Goal: Communication & Community: Participate in discussion

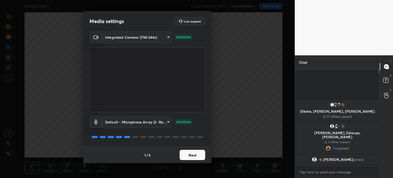
click at [194, 153] on button "Next" at bounding box center [193, 155] width 26 height 10
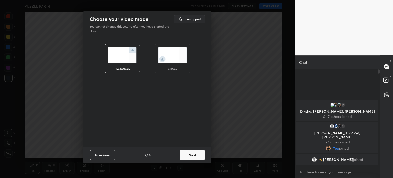
click at [175, 55] on img at bounding box center [172, 55] width 29 height 16
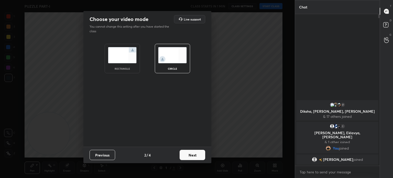
click at [187, 153] on button "Next" at bounding box center [193, 155] width 26 height 10
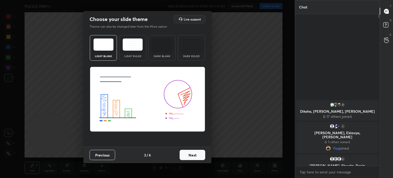
click at [193, 154] on button "Next" at bounding box center [193, 155] width 26 height 10
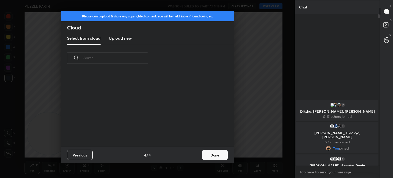
scroll to position [76, 164]
click at [213, 153] on button "Done" at bounding box center [215, 155] width 26 height 10
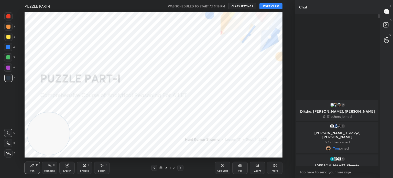
click at [268, 7] on button "START CLASS" at bounding box center [270, 6] width 23 height 6
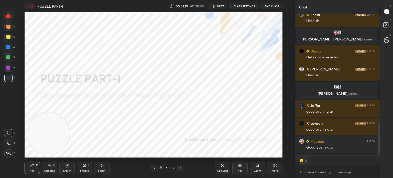
scroll to position [2, 2]
click at [218, 7] on span "mute" at bounding box center [220, 6] width 7 height 4
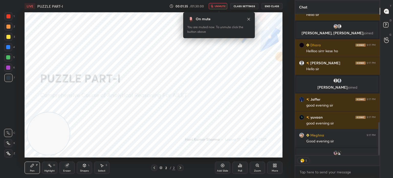
scroll to position [515, 0]
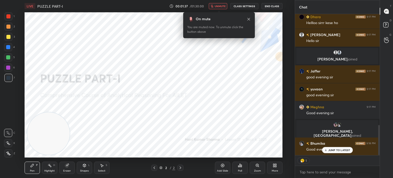
click at [240, 7] on button "CLASS SETTINGS" at bounding box center [244, 6] width 28 height 6
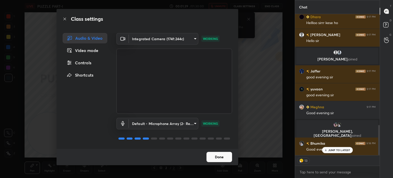
click at [85, 66] on div "Controls" at bounding box center [85, 63] width 45 height 10
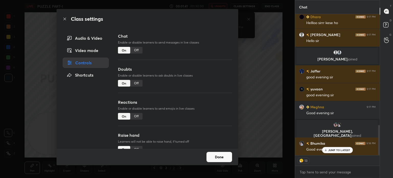
click at [134, 116] on div "Off" at bounding box center [136, 116] width 12 height 7
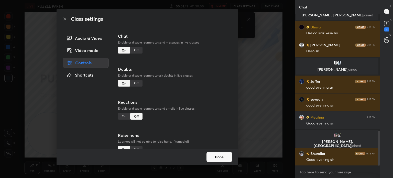
scroll to position [527, 0]
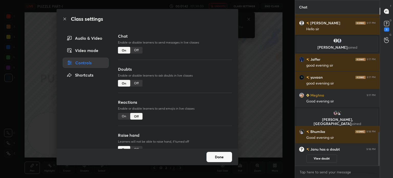
click at [224, 156] on button "Done" at bounding box center [220, 157] width 26 height 10
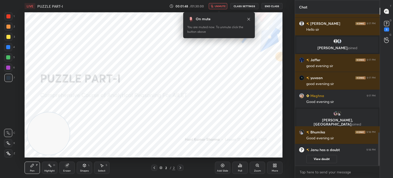
scroll to position [539, 0]
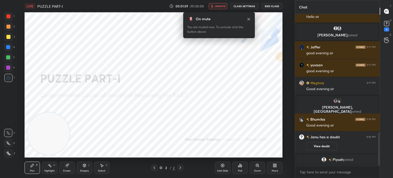
click at [248, 21] on icon at bounding box center [249, 19] width 4 height 4
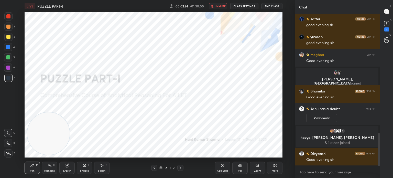
scroll to position [562, 0]
click at [218, 8] on button "unmute" at bounding box center [218, 6] width 18 height 6
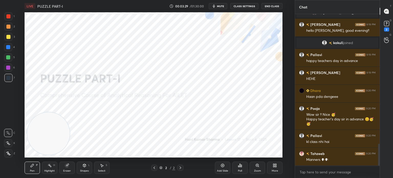
scroll to position [906, 0]
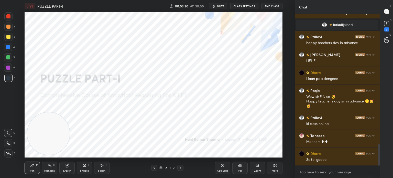
click at [8, 16] on div at bounding box center [8, 16] width 4 height 4
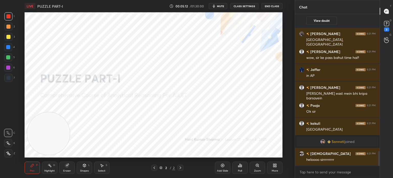
scroll to position [1425, 0]
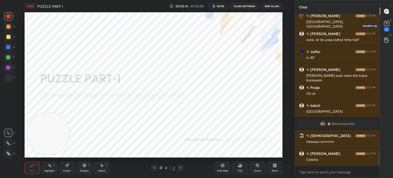
click at [385, 23] on rect at bounding box center [386, 23] width 5 height 5
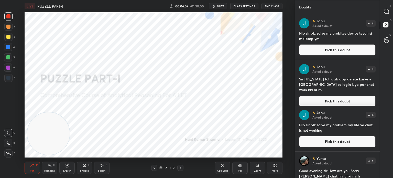
scroll to position [19, 0]
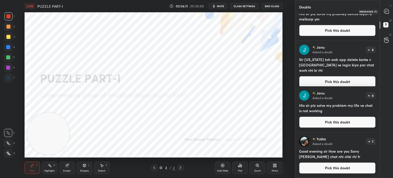
click at [387, 10] on icon at bounding box center [386, 11] width 5 height 5
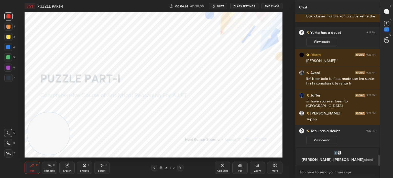
scroll to position [1743, 0]
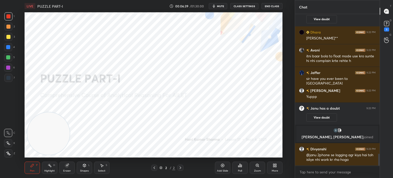
click at [8, 155] on div at bounding box center [8, 153] width 8 height 8
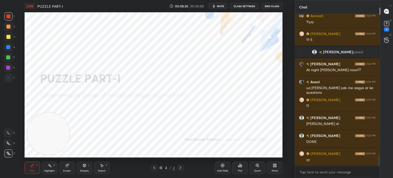
scroll to position [2377, 0]
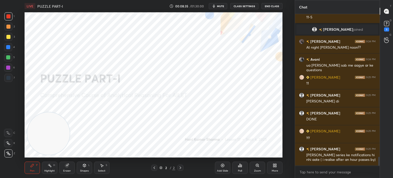
click at [67, 169] on div "Eraser" at bounding box center [66, 167] width 15 height 12
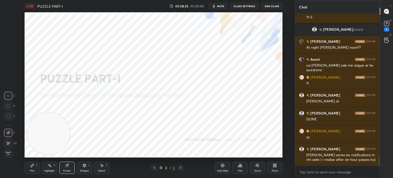
scroll to position [2395, 0]
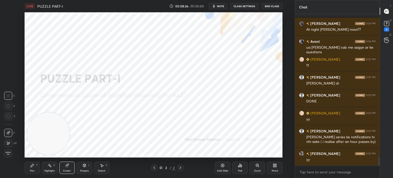
click at [9, 153] on span "Erase all" at bounding box center [8, 153] width 8 height 4
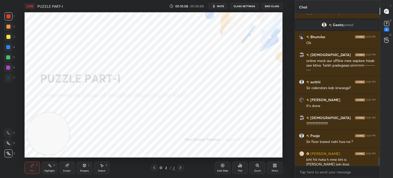
scroll to position [2596, 0]
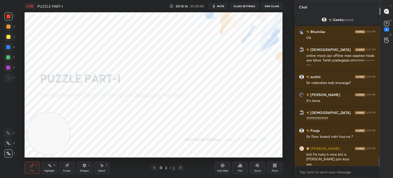
click at [66, 171] on div "Eraser" at bounding box center [67, 170] width 8 height 3
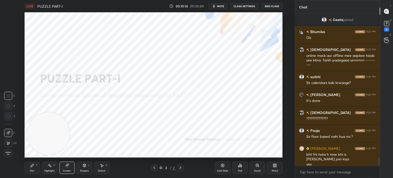
scroll to position [2614, 0]
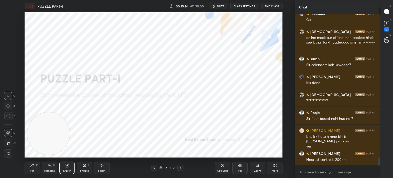
click at [9, 154] on span "Erase all" at bounding box center [8, 153] width 8 height 4
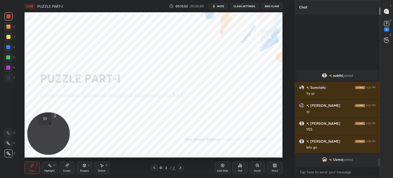
scroll to position [2947, 0]
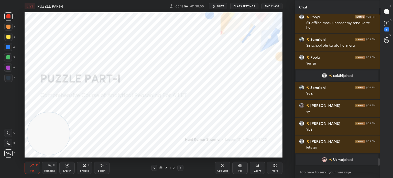
click at [273, 168] on div "More" at bounding box center [274, 167] width 15 height 12
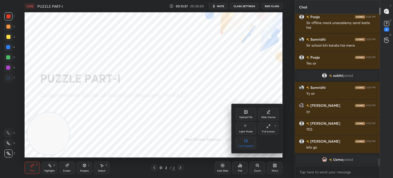
click at [241, 112] on div "Upload File" at bounding box center [246, 114] width 20 height 12
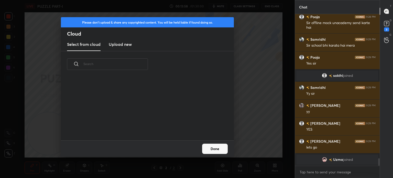
scroll to position [63, 164]
click at [131, 47] on h3 "Upload new" at bounding box center [120, 44] width 23 height 6
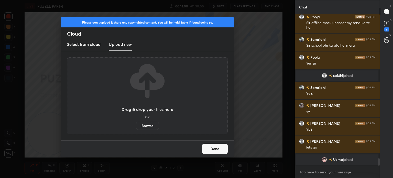
click at [145, 124] on label "Browse" at bounding box center [147, 126] width 23 height 8
click at [136, 124] on input "Browse" at bounding box center [136, 126] width 0 height 8
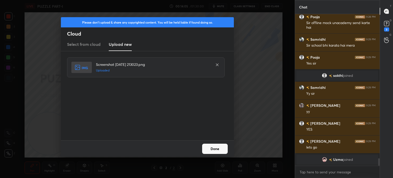
click at [215, 151] on button "Done" at bounding box center [215, 149] width 26 height 10
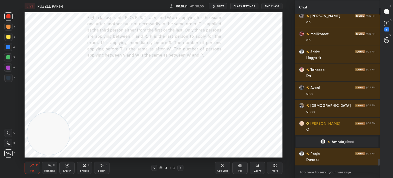
scroll to position [3225, 0]
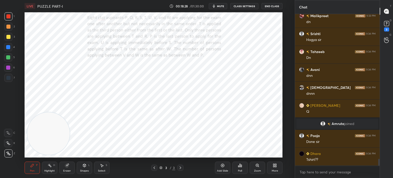
click at [276, 167] on icon at bounding box center [275, 166] width 1 height 1
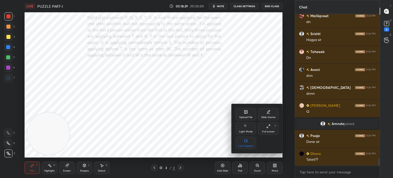
click at [243, 115] on div "Upload File" at bounding box center [246, 114] width 20 height 12
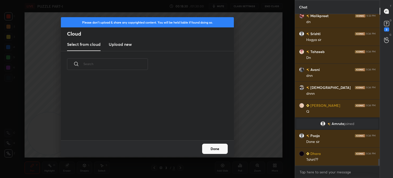
scroll to position [63, 164]
click at [122, 42] on h3 "Upload new" at bounding box center [120, 44] width 23 height 6
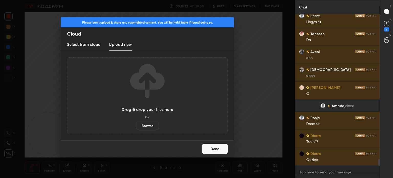
click at [144, 125] on label "Browse" at bounding box center [147, 126] width 23 height 8
click at [136, 125] on input "Browse" at bounding box center [136, 126] width 0 height 8
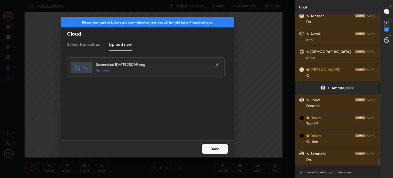
click at [216, 149] on button "Done" at bounding box center [215, 149] width 26 height 10
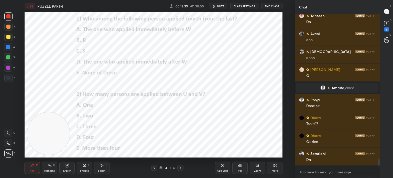
click at [273, 169] on div "More" at bounding box center [275, 170] width 6 height 3
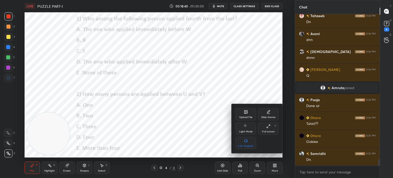
click at [243, 109] on div "Upload File" at bounding box center [246, 114] width 20 height 12
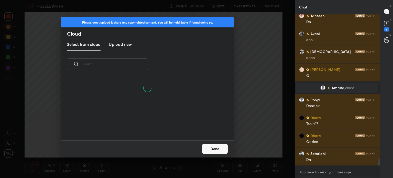
scroll to position [63, 164]
click at [125, 46] on h3 "Upload new" at bounding box center [120, 44] width 23 height 6
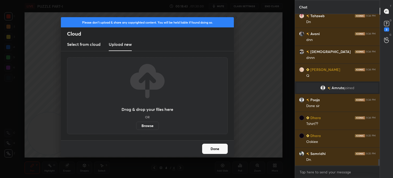
click at [143, 126] on label "Browse" at bounding box center [147, 126] width 23 height 8
click at [136, 126] on input "Browse" at bounding box center [136, 126] width 0 height 8
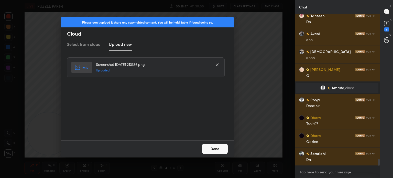
click at [213, 148] on button "Done" at bounding box center [215, 149] width 26 height 10
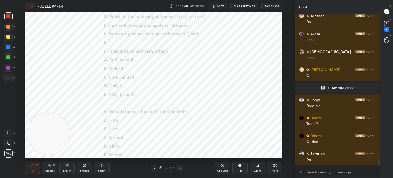
click at [269, 169] on div "More" at bounding box center [274, 167] width 15 height 12
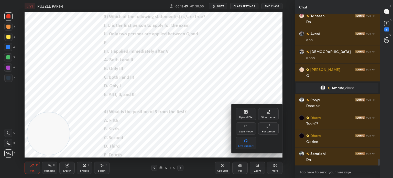
click at [242, 116] on div "Upload File" at bounding box center [245, 117] width 13 height 3
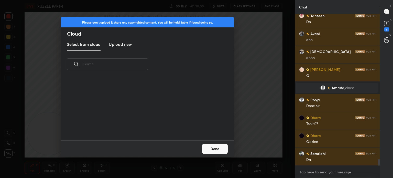
click at [127, 46] on h3 "Upload new" at bounding box center [120, 44] width 23 height 6
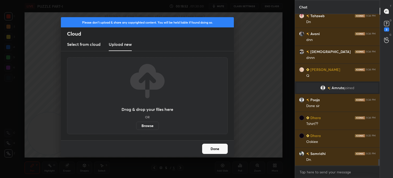
click at [144, 125] on label "Browse" at bounding box center [147, 126] width 23 height 8
click at [136, 125] on input "Browse" at bounding box center [136, 126] width 0 height 8
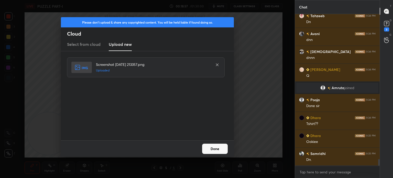
click at [211, 147] on button "Done" at bounding box center [215, 149] width 26 height 10
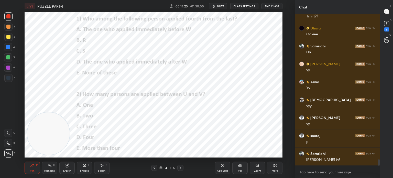
scroll to position [3386, 0]
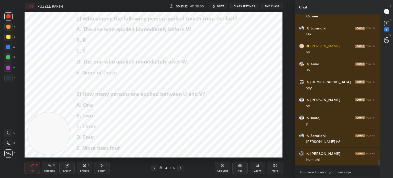
click at [241, 170] on div "Poll" at bounding box center [240, 170] width 4 height 3
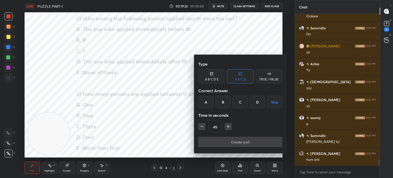
scroll to position [3404, 0]
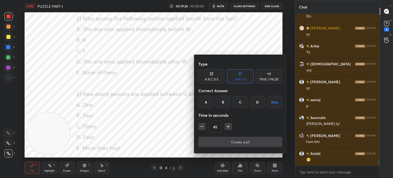
click at [206, 101] on div "A" at bounding box center [205, 102] width 15 height 12
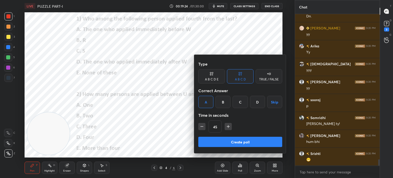
click at [215, 76] on div "A B C D E" at bounding box center [211, 76] width 27 height 14
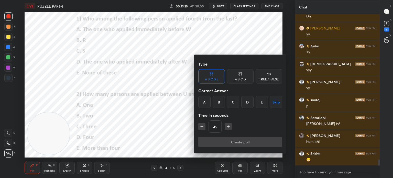
click at [206, 101] on div "A" at bounding box center [204, 102] width 12 height 12
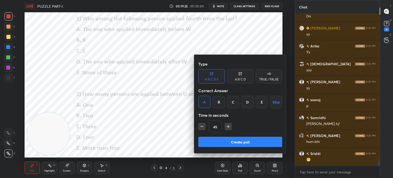
click at [202, 127] on icon "button" at bounding box center [201, 126] width 5 height 5
type input "30"
click at [229, 141] on button "Create poll" at bounding box center [240, 142] width 84 height 10
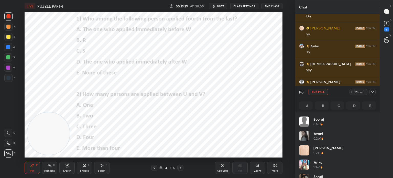
scroll to position [2, 2]
click at [372, 92] on icon at bounding box center [373, 92] width 4 height 4
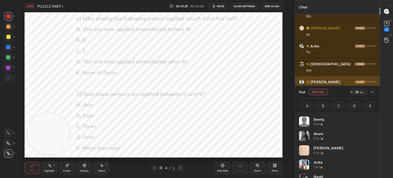
scroll to position [1, 2]
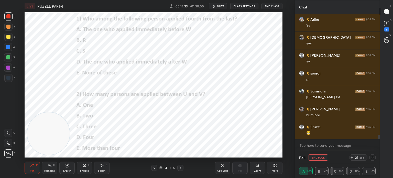
click at [374, 158] on icon at bounding box center [372, 158] width 3 height 2
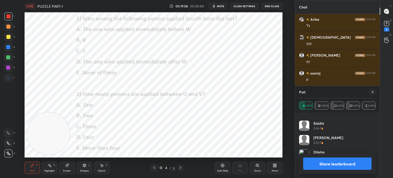
click at [372, 91] on icon at bounding box center [373, 92] width 4 height 4
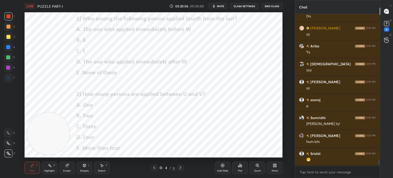
click at [238, 171] on div "Poll" at bounding box center [240, 170] width 4 height 3
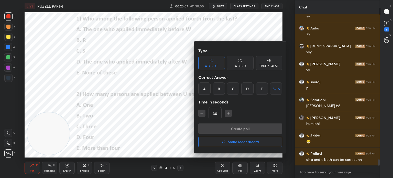
click at [217, 86] on div "B" at bounding box center [219, 88] width 12 height 12
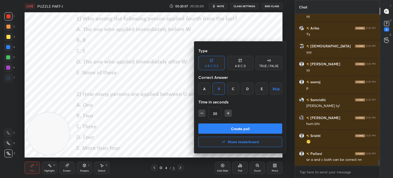
click at [216, 126] on button "Create poll" at bounding box center [240, 128] width 84 height 10
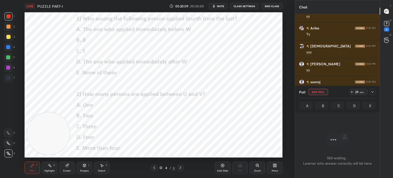
click at [372, 93] on icon at bounding box center [373, 92] width 4 height 4
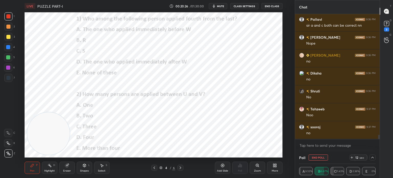
click at [372, 159] on icon at bounding box center [373, 157] width 4 height 4
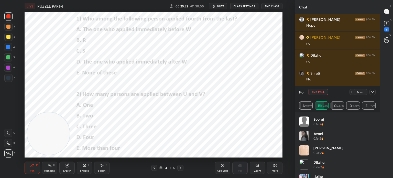
click at [373, 91] on icon at bounding box center [373, 92] width 4 height 4
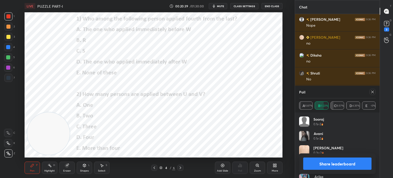
click at [372, 93] on icon at bounding box center [373, 92] width 4 height 4
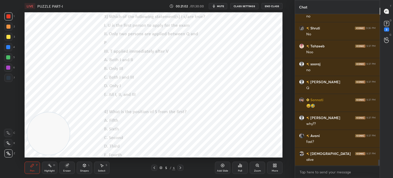
click at [240, 169] on div "Poll" at bounding box center [239, 167] width 15 height 12
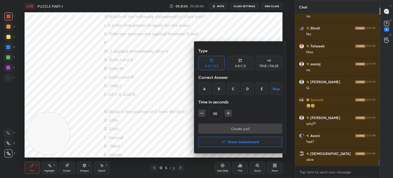
click at [204, 87] on div "A" at bounding box center [204, 88] width 12 height 12
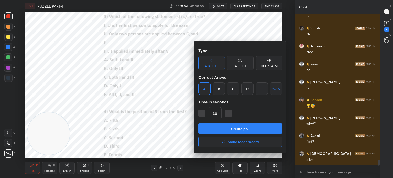
click at [213, 130] on button "Create poll" at bounding box center [240, 128] width 84 height 10
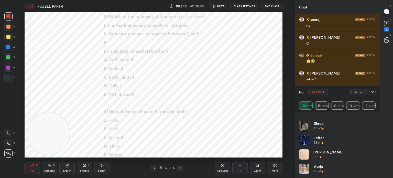
click at [372, 93] on icon at bounding box center [373, 92] width 4 height 4
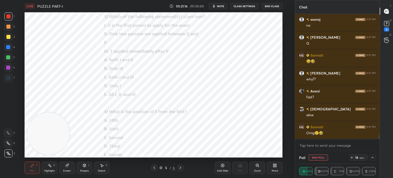
click at [371, 159] on icon at bounding box center [373, 157] width 4 height 4
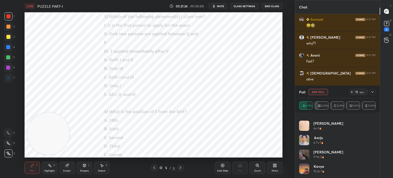
click at [370, 94] on div at bounding box center [373, 92] width 6 height 6
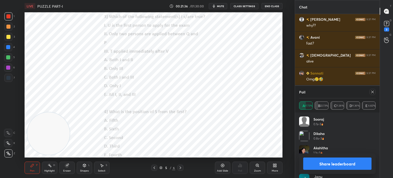
click at [371, 93] on icon at bounding box center [373, 92] width 4 height 4
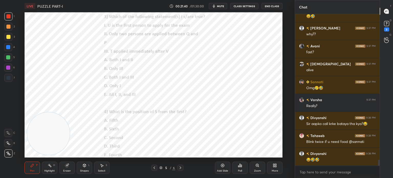
click at [238, 169] on div "Poll" at bounding box center [240, 170] width 4 height 3
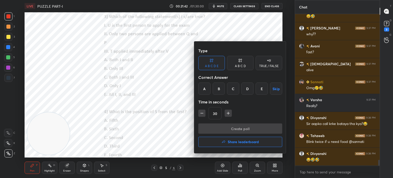
click at [232, 88] on div "C" at bounding box center [233, 88] width 12 height 12
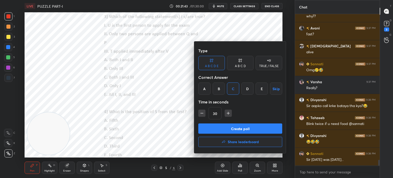
click at [221, 128] on button "Create poll" at bounding box center [240, 128] width 84 height 10
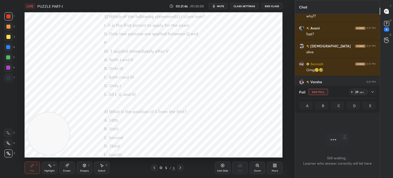
click at [372, 93] on icon at bounding box center [373, 92] width 4 height 4
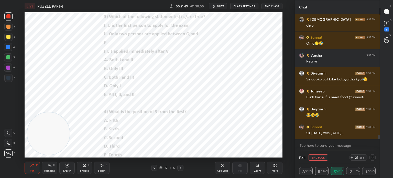
click at [372, 158] on icon at bounding box center [373, 157] width 4 height 4
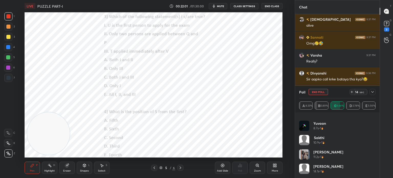
click at [372, 94] on icon at bounding box center [373, 92] width 4 height 4
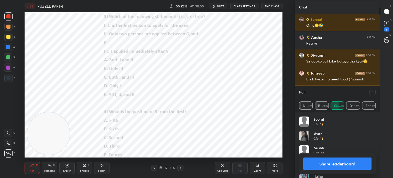
click at [372, 92] on icon at bounding box center [373, 92] width 4 height 4
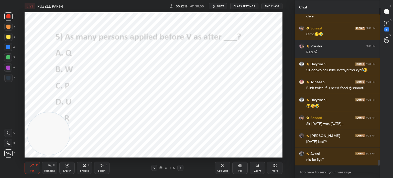
click at [238, 170] on div "Poll" at bounding box center [240, 170] width 4 height 3
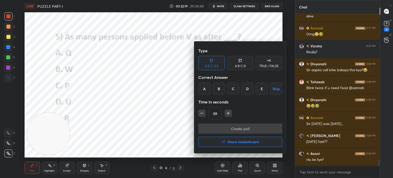
click at [204, 84] on div "A" at bounding box center [204, 88] width 12 height 12
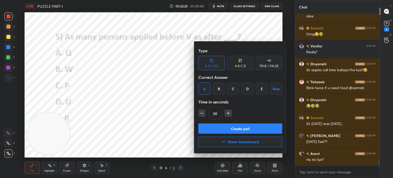
click at [213, 127] on button "Create poll" at bounding box center [240, 128] width 84 height 10
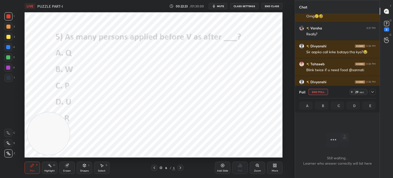
click at [373, 92] on icon at bounding box center [373, 92] width 4 height 4
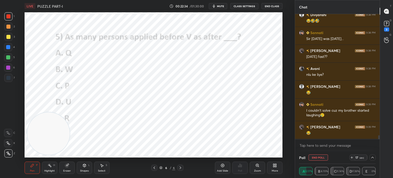
click at [372, 157] on icon at bounding box center [373, 157] width 4 height 4
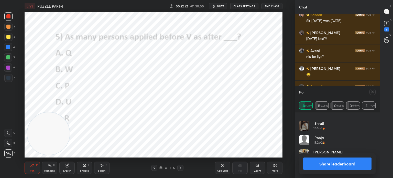
click at [372, 93] on icon at bounding box center [373, 92] width 4 height 4
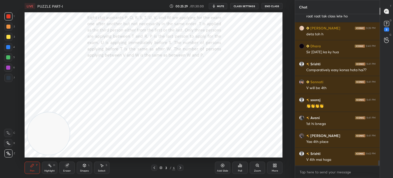
scroll to position [4040, 0]
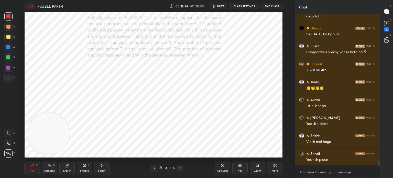
click at [71, 168] on div "Eraser" at bounding box center [66, 167] width 15 height 12
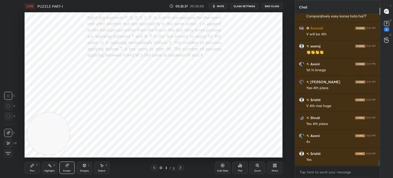
scroll to position [4094, 0]
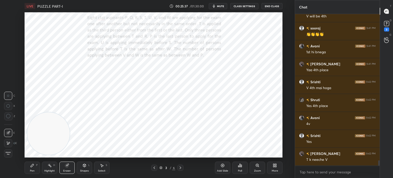
click at [33, 167] on icon at bounding box center [32, 165] width 4 height 4
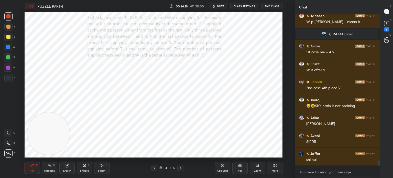
scroll to position [4067, 0]
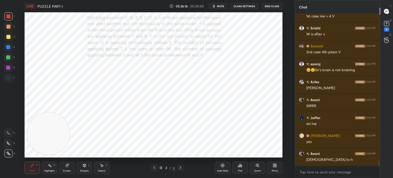
click at [68, 169] on div "Eraser" at bounding box center [67, 170] width 8 height 3
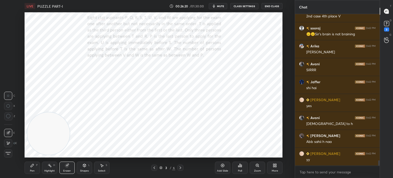
scroll to position [4120, 0]
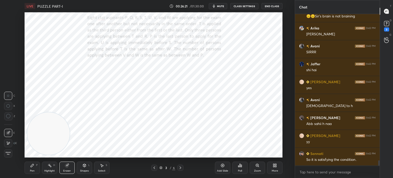
click at [35, 167] on div "Pen P" at bounding box center [32, 167] width 15 height 12
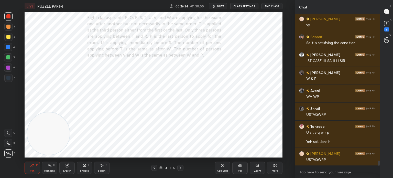
scroll to position [4255, 0]
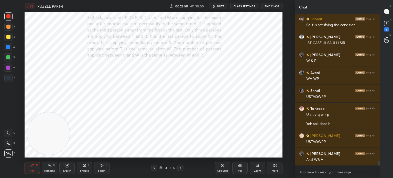
click at [67, 169] on div "Eraser" at bounding box center [67, 170] width 8 height 3
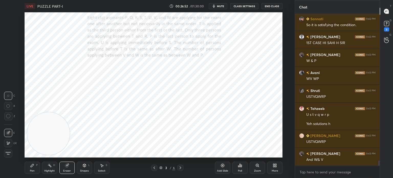
scroll to position [4273, 0]
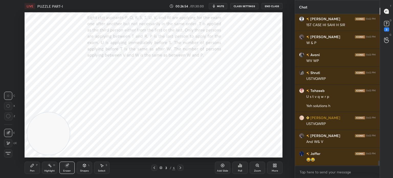
click at [33, 165] on icon at bounding box center [32, 165] width 3 height 3
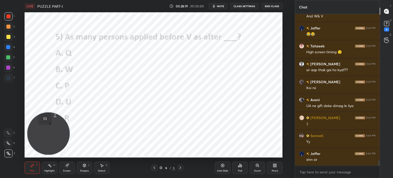
scroll to position [4416, 0]
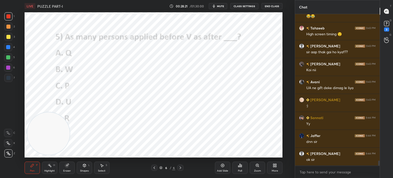
click at [273, 167] on icon at bounding box center [273, 166] width 1 height 1
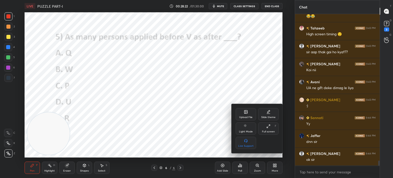
click at [246, 109] on div "Upload File" at bounding box center [246, 114] width 20 height 12
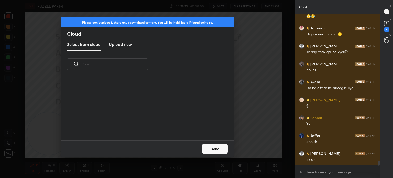
scroll to position [63, 164]
click at [121, 47] on new "Upload new" at bounding box center [120, 44] width 23 height 13
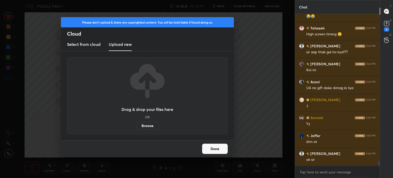
click at [144, 126] on label "Browse" at bounding box center [147, 126] width 23 height 8
click at [136, 126] on input "Browse" at bounding box center [136, 126] width 0 height 8
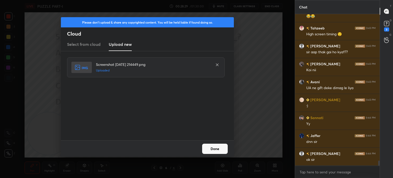
click at [217, 149] on button "Done" at bounding box center [215, 149] width 26 height 10
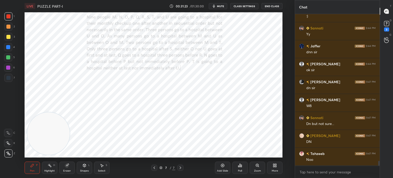
scroll to position [4524, 0]
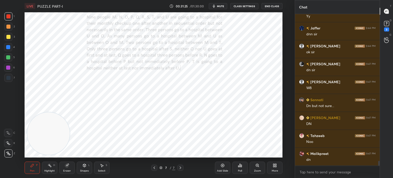
click at [218, 6] on button "mute" at bounding box center [218, 6] width 18 height 6
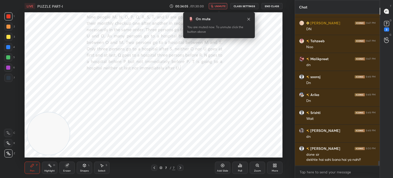
scroll to position [4636, 0]
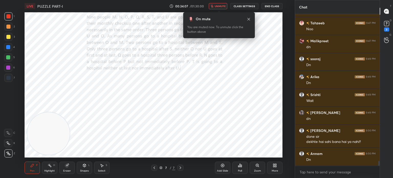
click at [217, 6] on span "unmute" at bounding box center [220, 6] width 11 height 4
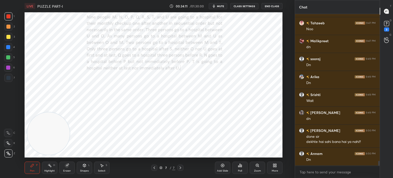
click at [276, 165] on icon at bounding box center [275, 164] width 1 height 1
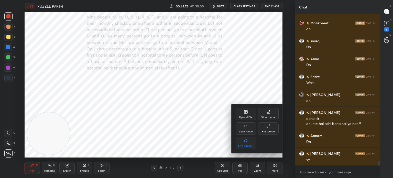
scroll to position [4672, 0]
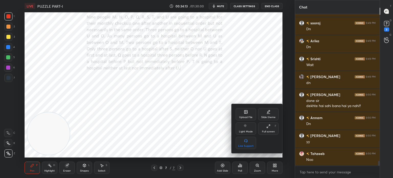
click at [240, 111] on div "Upload File" at bounding box center [246, 114] width 20 height 12
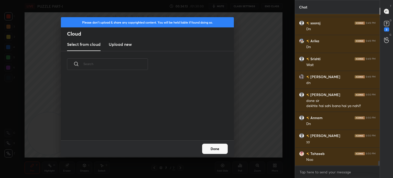
scroll to position [4690, 0]
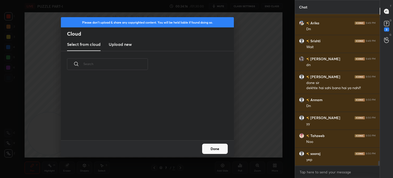
click at [251, 86] on div "Please don't upload & share any copyrighted content. You will be held liable if…" at bounding box center [147, 89] width 295 height 178
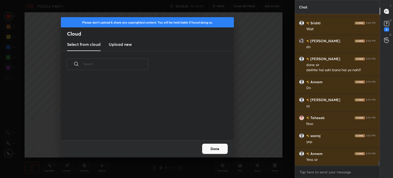
click at [216, 151] on button "Done" at bounding box center [215, 149] width 26 height 10
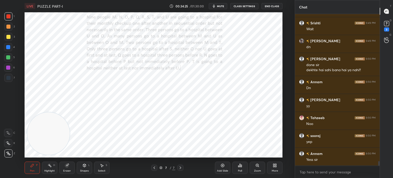
scroll to position [4726, 0]
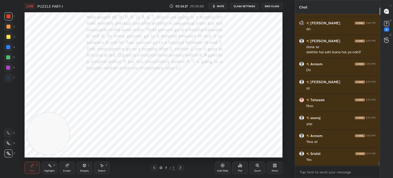
click at [271, 169] on div "More" at bounding box center [274, 167] width 15 height 12
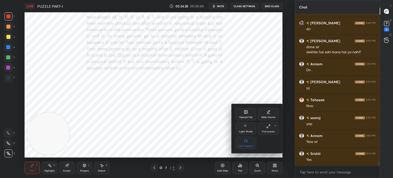
click at [245, 115] on div "Upload File" at bounding box center [246, 114] width 20 height 12
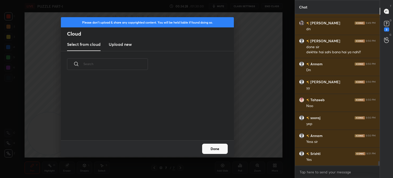
scroll to position [63, 164]
click at [125, 44] on h3 "Upload new" at bounding box center [120, 44] width 23 height 6
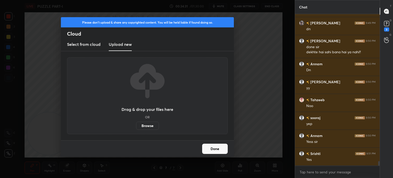
click at [143, 125] on label "Browse" at bounding box center [147, 126] width 23 height 8
click at [136, 125] on input "Browse" at bounding box center [136, 126] width 0 height 8
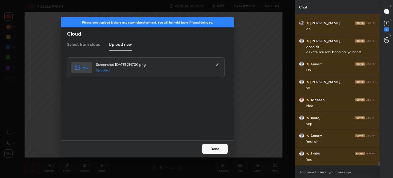
click at [212, 147] on button "Done" at bounding box center [215, 149] width 26 height 10
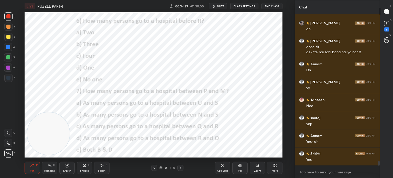
click at [275, 166] on icon at bounding box center [275, 166] width 1 height 1
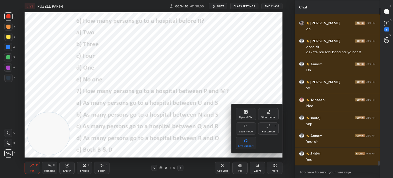
click at [243, 115] on div "Upload File" at bounding box center [246, 114] width 20 height 12
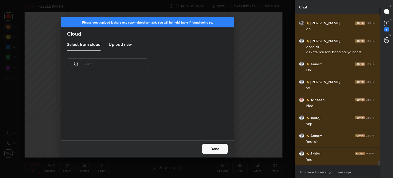
click at [121, 48] on new "Upload new" at bounding box center [120, 44] width 23 height 13
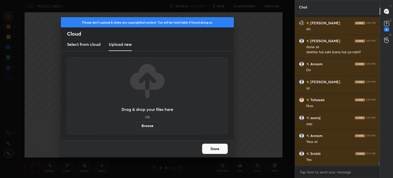
scroll to position [4748, 0]
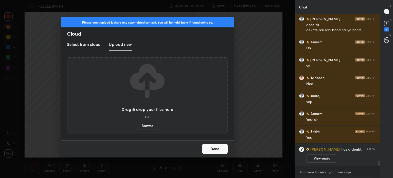
click at [146, 127] on label "Browse" at bounding box center [147, 126] width 23 height 8
click at [136, 127] on input "Browse" at bounding box center [136, 126] width 0 height 8
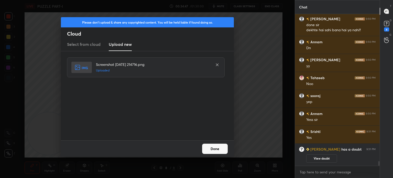
click at [214, 150] on button "Done" at bounding box center [215, 149] width 26 height 10
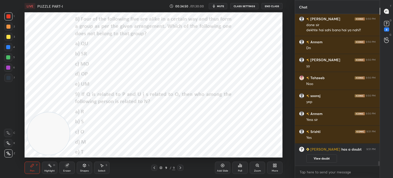
click at [274, 166] on icon at bounding box center [273, 166] width 1 height 1
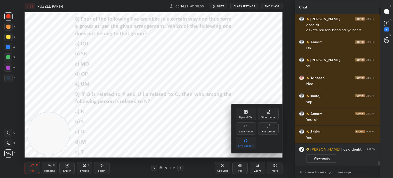
scroll to position [4516, 0]
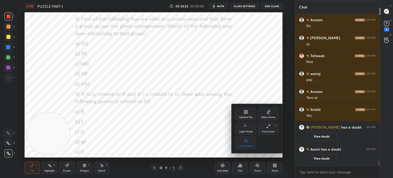
click at [242, 116] on div "Upload File" at bounding box center [245, 117] width 13 height 3
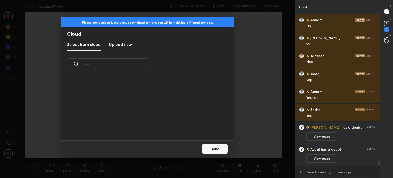
scroll to position [63, 164]
click at [116, 45] on h3 "Upload new" at bounding box center [120, 44] width 23 height 6
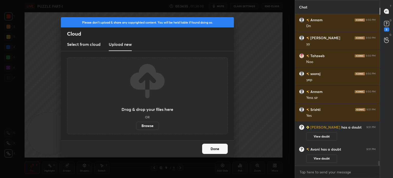
click at [143, 125] on label "Browse" at bounding box center [147, 126] width 23 height 8
click at [136, 125] on input "Browse" at bounding box center [136, 126] width 0 height 8
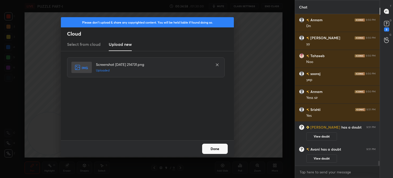
click at [212, 147] on button "Done" at bounding box center [215, 149] width 26 height 10
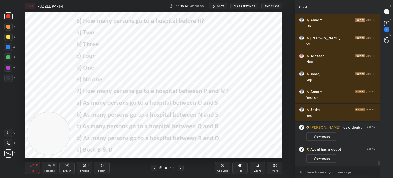
click at [239, 168] on div "Poll" at bounding box center [239, 167] width 15 height 12
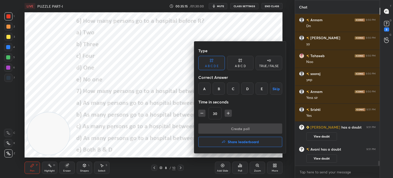
click at [218, 88] on div "B" at bounding box center [219, 88] width 12 height 12
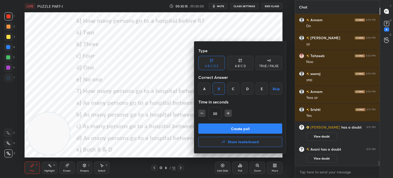
click at [216, 127] on button "Create poll" at bounding box center [240, 128] width 84 height 10
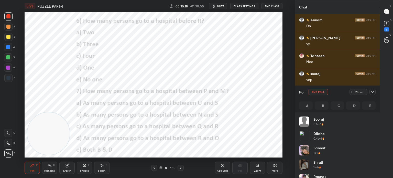
scroll to position [60, 75]
click at [222, 9] on button "mute" at bounding box center [218, 6] width 18 height 6
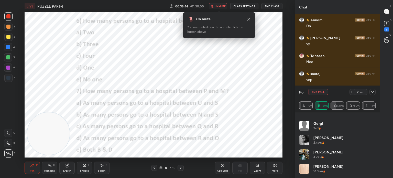
scroll to position [4561, 0]
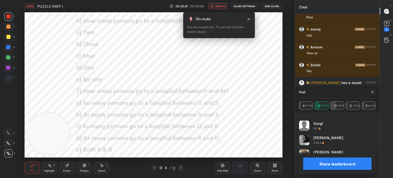
click at [316, 164] on button "Share leaderboard" at bounding box center [337, 163] width 68 height 12
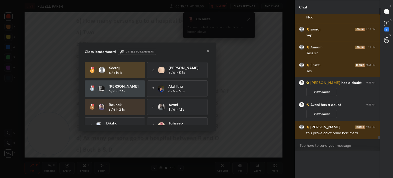
scroll to position [4550, 0]
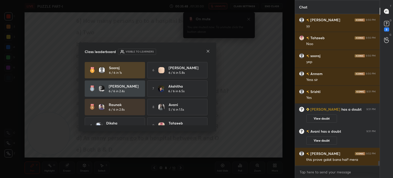
click at [209, 52] on icon at bounding box center [208, 51] width 4 height 4
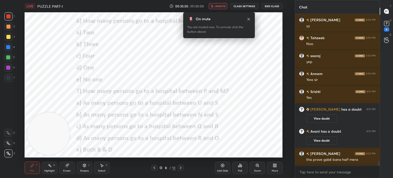
click at [240, 169] on div "Poll" at bounding box center [239, 167] width 15 height 12
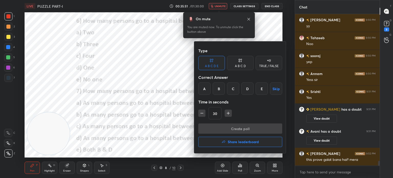
click at [219, 88] on div "B" at bounding box center [219, 88] width 12 height 12
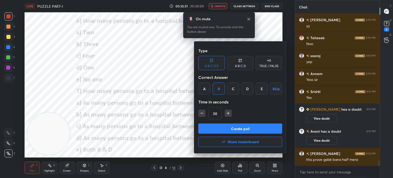
click at [217, 125] on button "Create poll" at bounding box center [240, 128] width 84 height 10
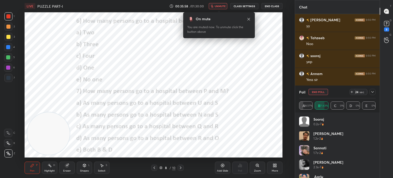
click at [352, 92] on icon at bounding box center [352, 92] width 4 height 4
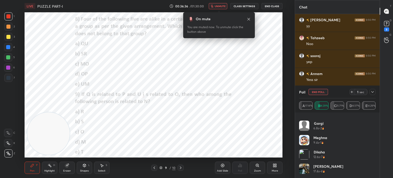
click at [313, 93] on button "End Poll" at bounding box center [318, 92] width 19 height 6
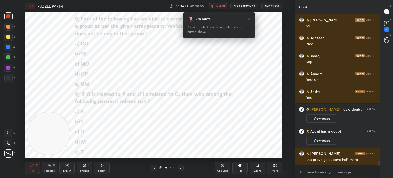
click at [239, 169] on div "Poll" at bounding box center [240, 170] width 4 height 3
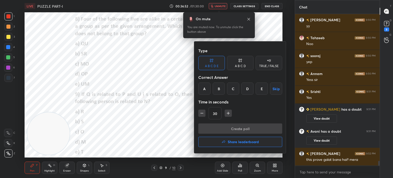
click at [218, 89] on div "B" at bounding box center [219, 88] width 12 height 12
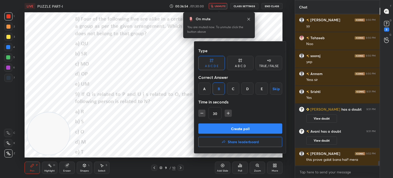
click at [228, 129] on button "Create poll" at bounding box center [240, 128] width 84 height 10
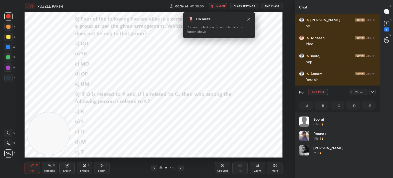
scroll to position [2, 2]
click at [352, 92] on icon at bounding box center [352, 92] width 4 height 4
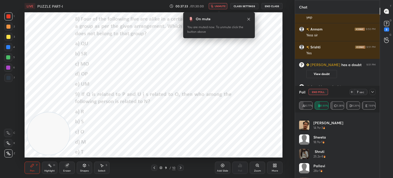
scroll to position [139, 0]
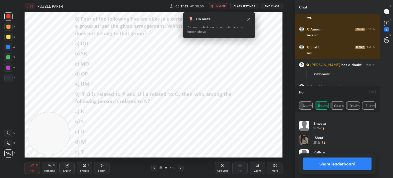
click at [317, 165] on button "Share leaderboard" at bounding box center [337, 163] width 68 height 12
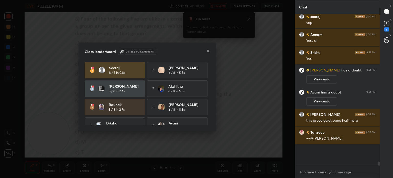
scroll to position [4571, 0]
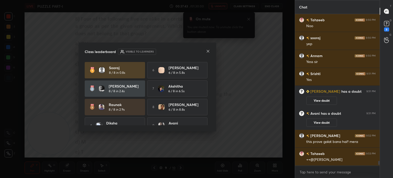
click at [207, 52] on icon at bounding box center [208, 51] width 4 height 4
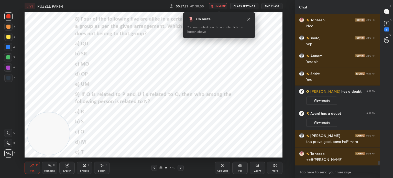
click at [241, 170] on div "Poll" at bounding box center [240, 170] width 4 height 3
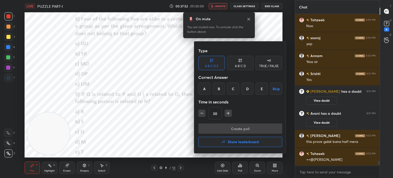
click at [259, 90] on div "E" at bounding box center [262, 88] width 12 height 12
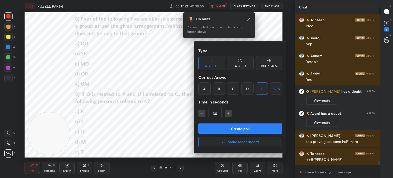
click at [230, 129] on button "Create poll" at bounding box center [240, 128] width 84 height 10
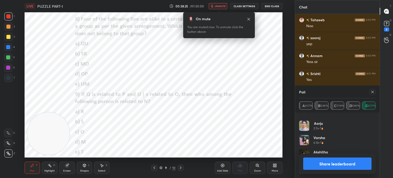
click at [312, 163] on button "Share leaderboard" at bounding box center [337, 163] width 68 height 12
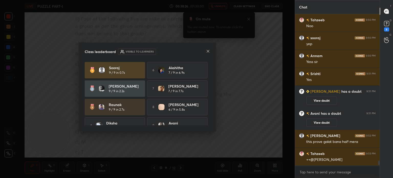
click at [207, 51] on icon at bounding box center [208, 51] width 4 height 4
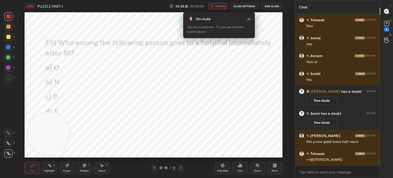
click at [241, 171] on div "Poll" at bounding box center [240, 170] width 4 height 3
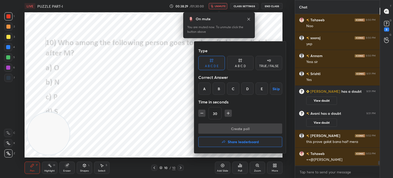
click at [246, 88] on div "D" at bounding box center [247, 88] width 12 height 12
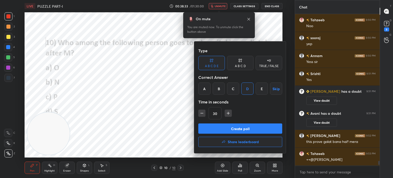
click at [223, 127] on button "Create poll" at bounding box center [240, 128] width 84 height 10
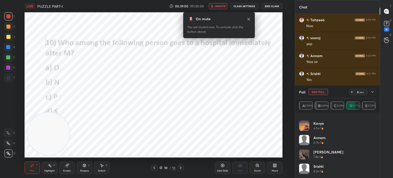
scroll to position [283, 0]
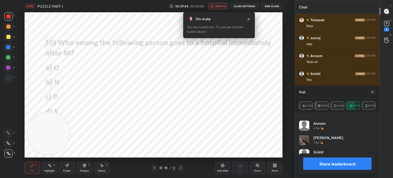
click at [372, 93] on icon at bounding box center [373, 92] width 4 height 4
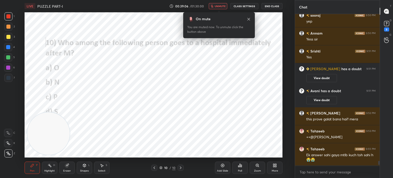
click at [248, 19] on icon at bounding box center [249, 19] width 4 height 4
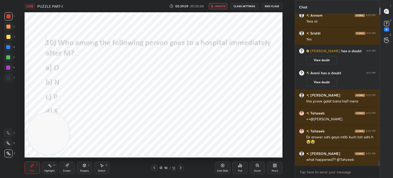
click at [219, 6] on span "unmute" at bounding box center [220, 6] width 11 height 4
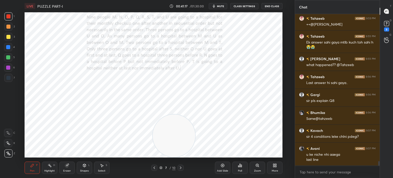
scroll to position [4705, 0]
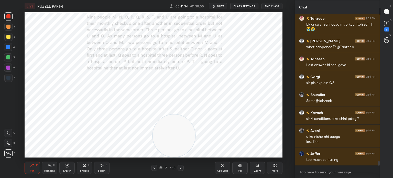
click at [68, 169] on div "Eraser" at bounding box center [66, 167] width 15 height 12
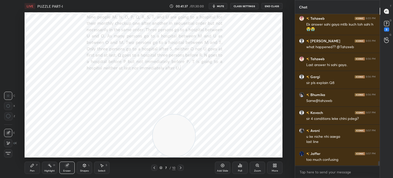
click at [33, 168] on div "Pen P" at bounding box center [32, 167] width 15 height 12
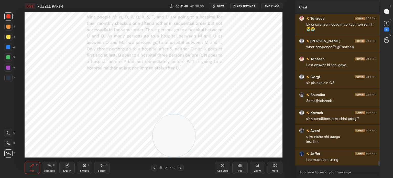
click at [64, 168] on div "Eraser" at bounding box center [66, 167] width 15 height 12
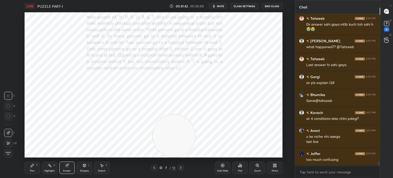
click at [31, 169] on div "Pen" at bounding box center [32, 170] width 5 height 3
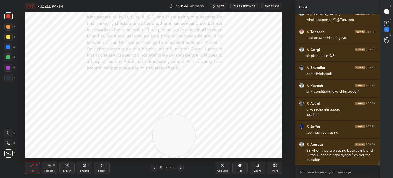
click at [64, 168] on div "Eraser" at bounding box center [66, 167] width 15 height 12
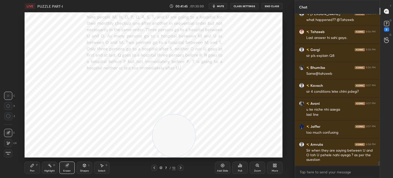
scroll to position [4750, 0]
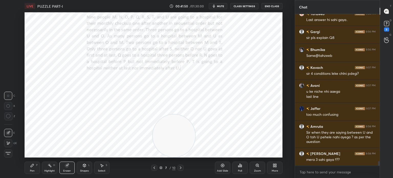
click at [33, 166] on icon at bounding box center [32, 165] width 4 height 4
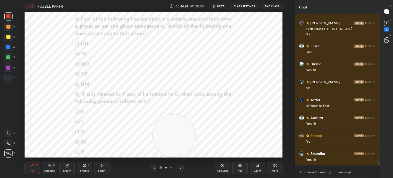
scroll to position [4935, 0]
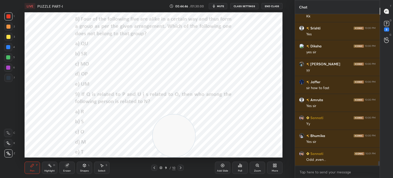
click at [66, 166] on icon at bounding box center [66, 165] width 3 height 3
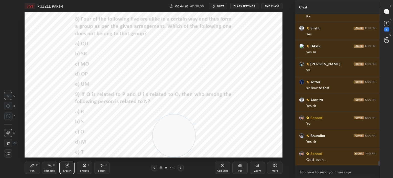
scroll to position [4952, 0]
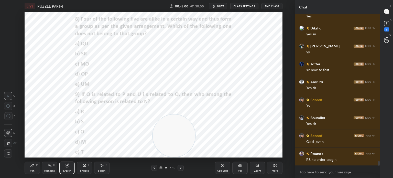
click at [32, 167] on icon at bounding box center [32, 165] width 4 height 4
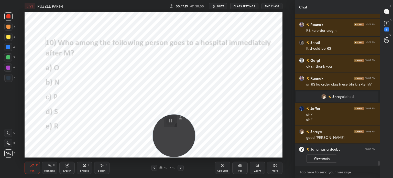
scroll to position [4900, 0]
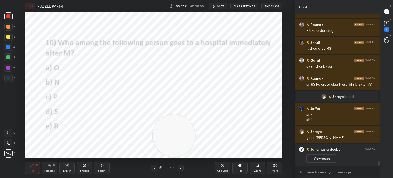
click at [274, 168] on div "More" at bounding box center [274, 167] width 15 height 12
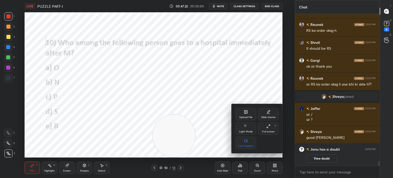
click at [244, 115] on div "Upload File" at bounding box center [246, 114] width 20 height 12
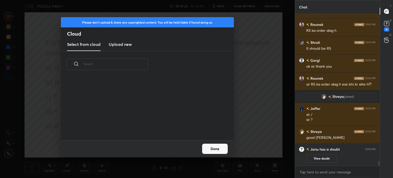
scroll to position [63, 164]
click at [126, 45] on h3 "Upload new" at bounding box center [120, 44] width 23 height 6
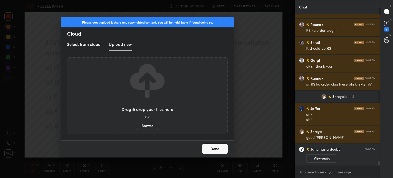
click at [147, 127] on label "Browse" at bounding box center [147, 126] width 23 height 8
click at [136, 127] on input "Browse" at bounding box center [136, 126] width 0 height 8
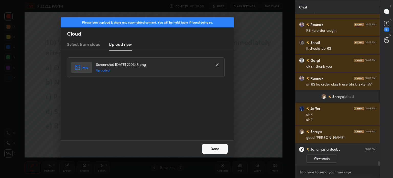
click at [209, 151] on button "Done" at bounding box center [215, 149] width 26 height 10
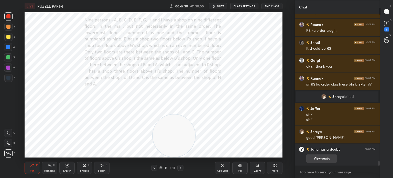
click at [316, 158] on button "View doubt" at bounding box center [321, 158] width 31 height 8
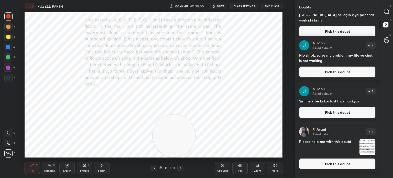
scroll to position [0, 0]
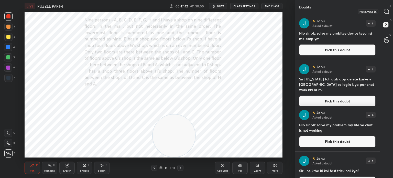
click at [386, 11] on icon at bounding box center [386, 11] width 2 height 0
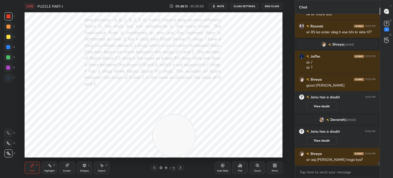
scroll to position [5013, 0]
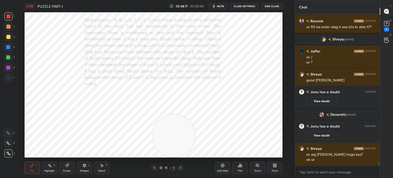
click at [221, 4] on button "mute" at bounding box center [218, 6] width 18 height 6
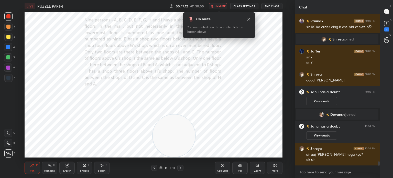
scroll to position [5031, 0]
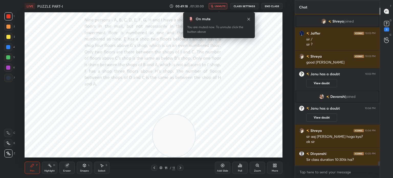
click at [217, 5] on span "unmute" at bounding box center [220, 6] width 11 height 4
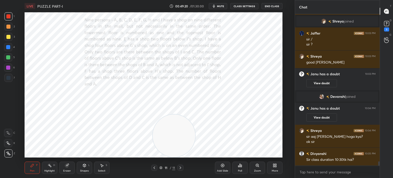
click at [219, 7] on span "mute" at bounding box center [220, 6] width 7 height 4
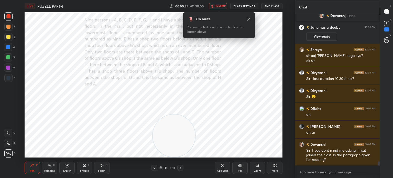
scroll to position [5130, 0]
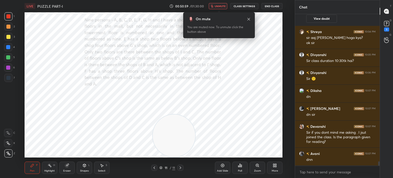
click at [221, 7] on span "unmute" at bounding box center [220, 6] width 11 height 4
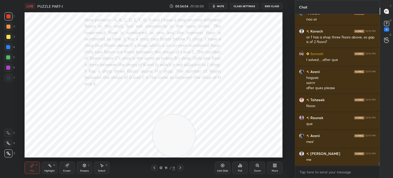
scroll to position [5503, 0]
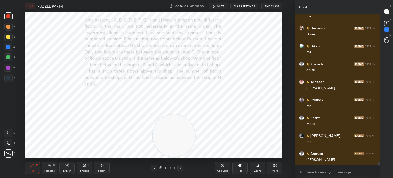
click at [273, 166] on icon at bounding box center [275, 165] width 4 height 4
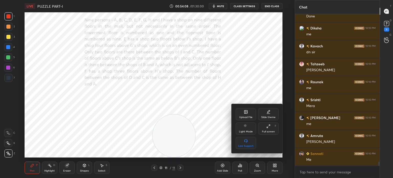
click at [244, 115] on div "Upload File" at bounding box center [246, 114] width 20 height 12
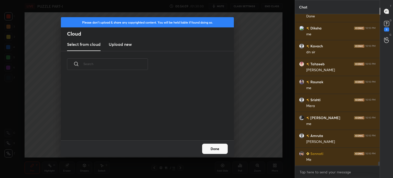
scroll to position [63, 164]
click at [122, 45] on h3 "Upload new" at bounding box center [120, 44] width 23 height 6
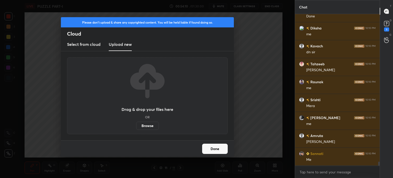
scroll to position [5628, 0]
click at [146, 126] on label "Browse" at bounding box center [147, 126] width 23 height 8
click at [136, 126] on input "Browse" at bounding box center [136, 126] width 0 height 8
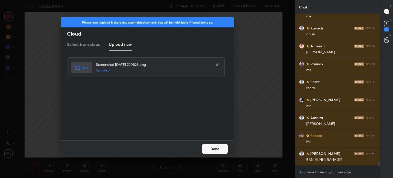
click at [216, 149] on button "Done" at bounding box center [215, 149] width 26 height 10
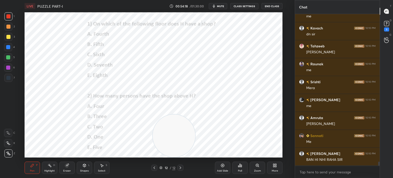
click at [276, 170] on div "More" at bounding box center [275, 170] width 6 height 3
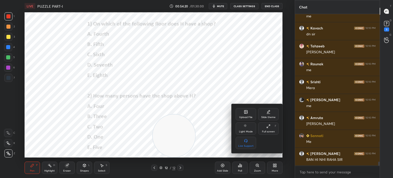
click at [251, 114] on div "Upload File" at bounding box center [246, 114] width 20 height 12
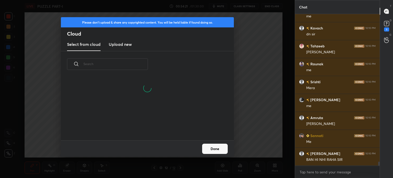
scroll to position [63, 164]
click at [124, 44] on h3 "Upload new" at bounding box center [120, 44] width 23 height 6
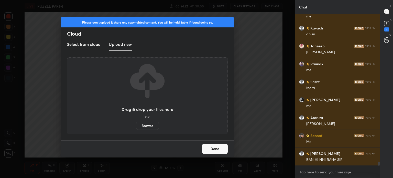
click at [146, 124] on label "Browse" at bounding box center [147, 126] width 23 height 8
click at [136, 124] on input "Browse" at bounding box center [136, 126] width 0 height 8
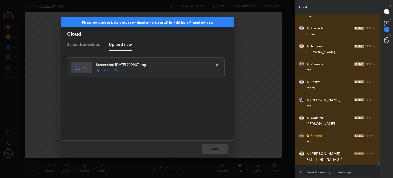
scroll to position [5646, 0]
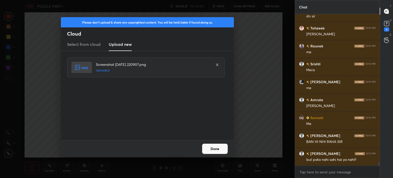
click at [215, 149] on button "Done" at bounding box center [215, 149] width 26 height 10
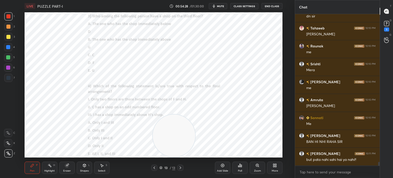
click at [273, 165] on icon at bounding box center [275, 165] width 4 height 4
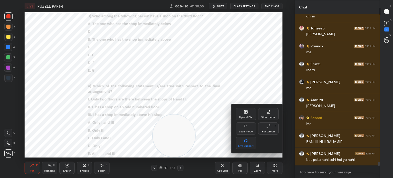
click at [242, 113] on div "Upload File" at bounding box center [246, 114] width 20 height 12
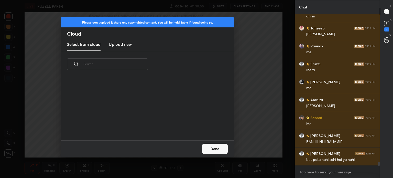
scroll to position [63, 164]
click at [124, 45] on h3 "Upload new" at bounding box center [120, 44] width 23 height 6
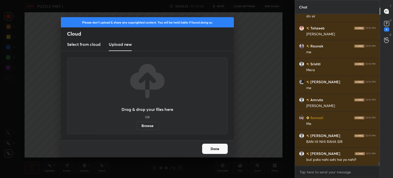
click at [146, 126] on label "Browse" at bounding box center [147, 126] width 23 height 8
click at [136, 126] on input "Browse" at bounding box center [136, 126] width 0 height 8
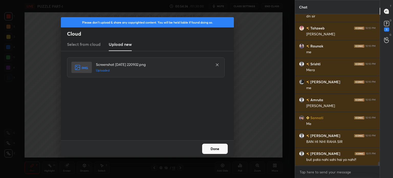
click at [212, 148] on button "Done" at bounding box center [215, 149] width 26 height 10
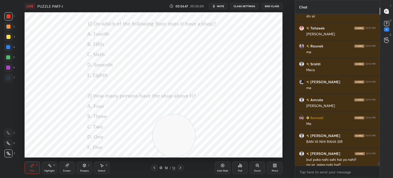
scroll to position [5669, 0]
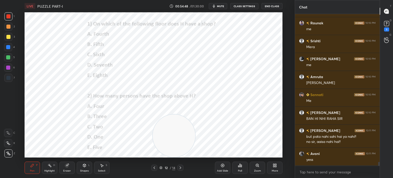
click at [239, 168] on div "Poll" at bounding box center [239, 167] width 15 height 12
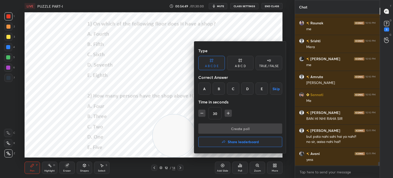
click at [218, 88] on div "B" at bounding box center [219, 88] width 12 height 12
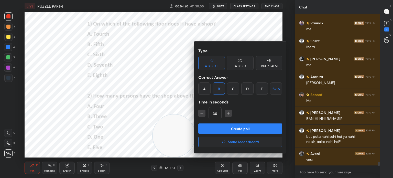
click at [212, 126] on button "Create poll" at bounding box center [240, 128] width 84 height 10
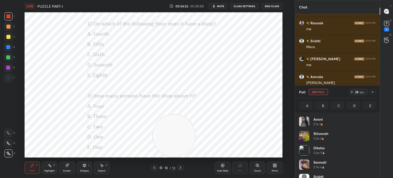
scroll to position [60, 75]
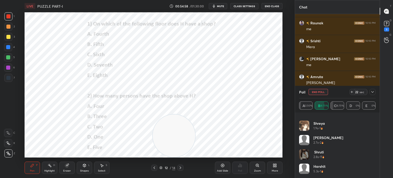
click at [217, 7] on button "mute" at bounding box center [218, 6] width 18 height 6
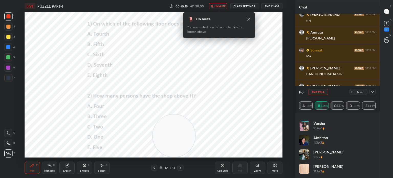
scroll to position [5719, 0]
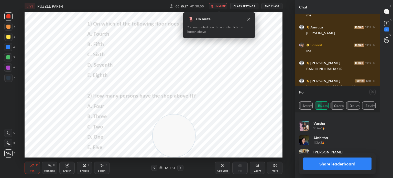
click at [325, 166] on button "Share leaderboard" at bounding box center [337, 163] width 68 height 12
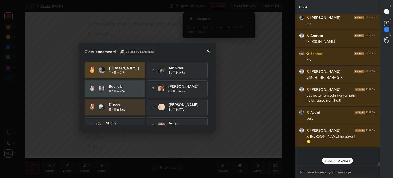
scroll to position [1, 2]
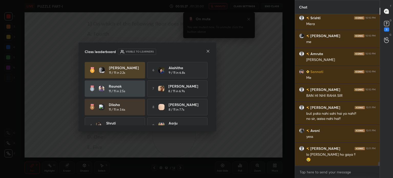
click at [207, 51] on icon at bounding box center [208, 51] width 4 height 4
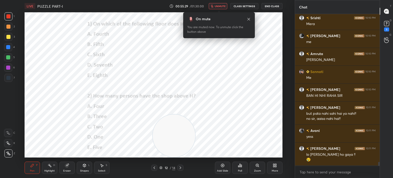
click at [241, 170] on div "Poll" at bounding box center [240, 170] width 4 height 3
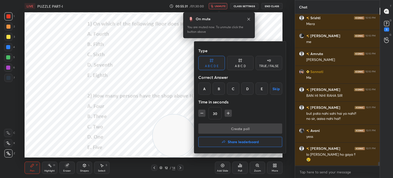
click at [203, 89] on div "A" at bounding box center [204, 88] width 12 height 12
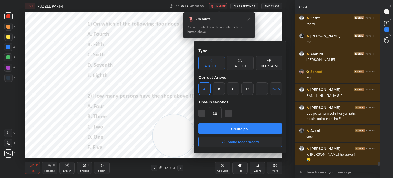
click at [214, 126] on button "Create poll" at bounding box center [240, 128] width 84 height 10
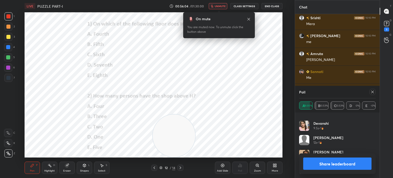
click at [320, 164] on button "Share leaderboard" at bounding box center [337, 163] width 68 height 12
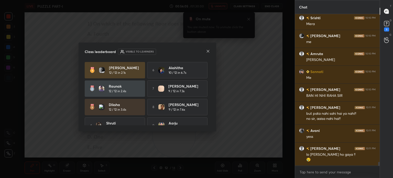
click at [209, 51] on icon at bounding box center [208, 51] width 4 height 4
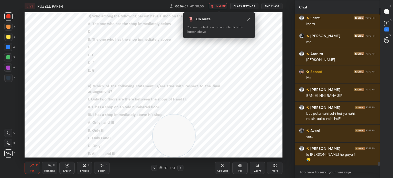
click at [248, 21] on icon at bounding box center [249, 19] width 4 height 4
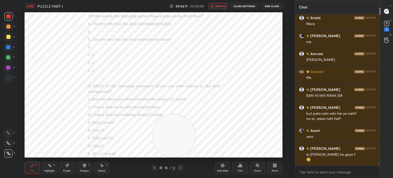
click at [240, 171] on div "Poll" at bounding box center [240, 170] width 4 height 3
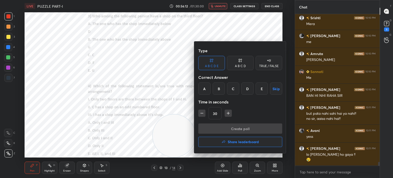
click at [217, 88] on div "B" at bounding box center [219, 88] width 12 height 12
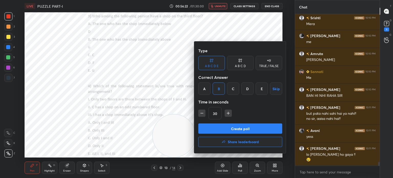
click at [230, 130] on button "Create poll" at bounding box center [240, 128] width 84 height 10
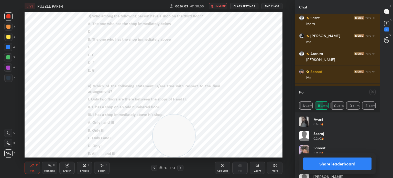
click at [318, 165] on button "Share leaderboard" at bounding box center [337, 163] width 68 height 12
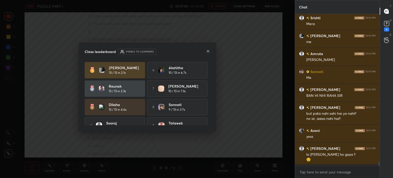
scroll to position [2, 2]
click at [207, 51] on icon at bounding box center [208, 51] width 4 height 4
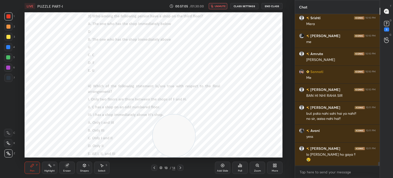
click at [240, 170] on div "Poll" at bounding box center [240, 170] width 4 height 3
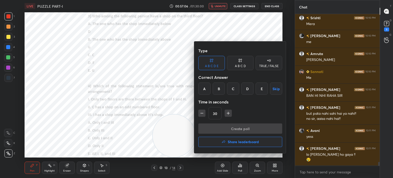
click at [259, 88] on div "E" at bounding box center [262, 88] width 12 height 12
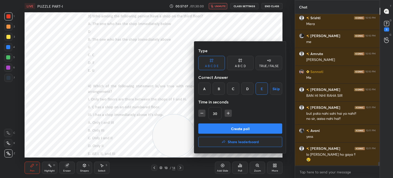
click at [230, 126] on button "Create poll" at bounding box center [240, 128] width 84 height 10
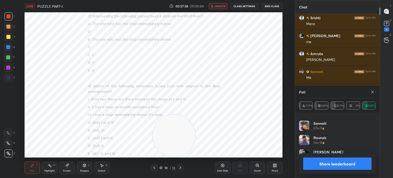
click at [324, 163] on button "Share leaderboard" at bounding box center [337, 163] width 68 height 12
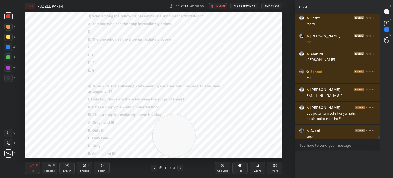
scroll to position [0, 2]
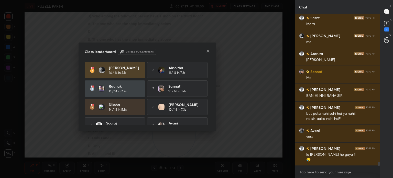
click at [209, 52] on icon at bounding box center [208, 51] width 3 height 3
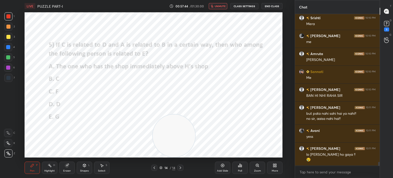
click at [239, 170] on div "Poll" at bounding box center [240, 170] width 4 height 3
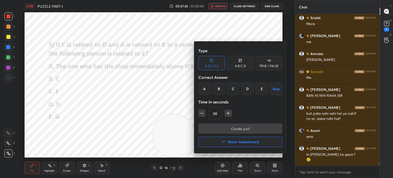
click at [204, 86] on div "A" at bounding box center [204, 88] width 12 height 12
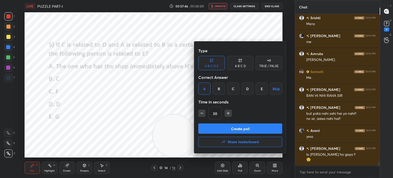
click at [227, 114] on icon "button" at bounding box center [228, 113] width 5 height 5
type input "45"
click at [218, 128] on button "Create poll" at bounding box center [240, 128] width 84 height 10
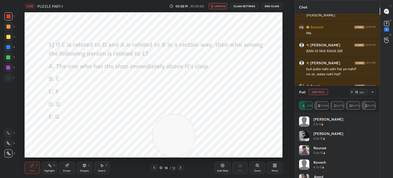
scroll to position [5430, 0]
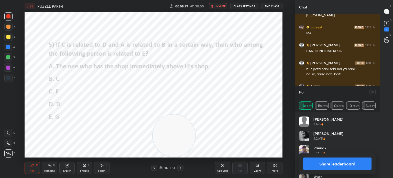
click at [374, 93] on icon at bounding box center [373, 92] width 4 height 4
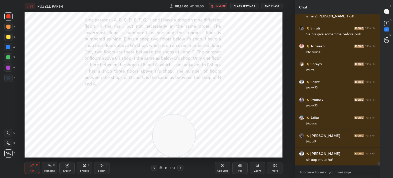
scroll to position [5583, 0]
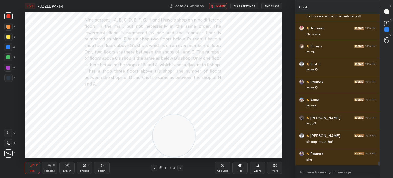
click at [219, 7] on span "unmute" at bounding box center [220, 6] width 11 height 4
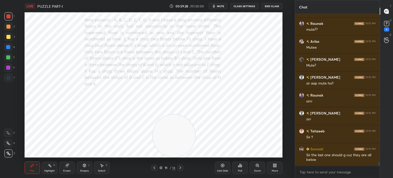
scroll to position [5659, 0]
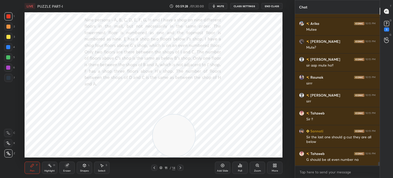
click at [8, 79] on div at bounding box center [8, 78] width 4 height 4
click at [62, 167] on div "Eraser" at bounding box center [66, 167] width 15 height 12
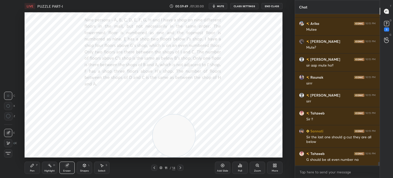
click at [34, 167] on icon at bounding box center [32, 165] width 4 height 4
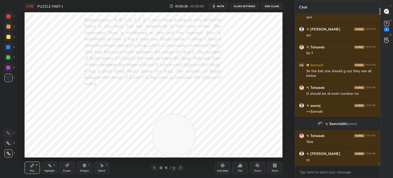
scroll to position [5646, 0]
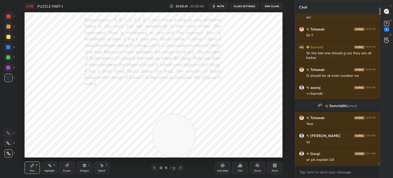
click at [67, 170] on div "Eraser" at bounding box center [67, 170] width 8 height 3
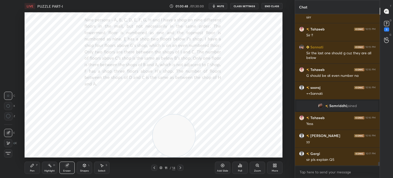
click at [30, 168] on div "Pen P" at bounding box center [32, 167] width 15 height 12
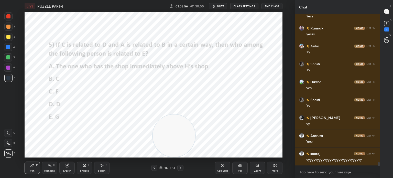
scroll to position [6271, 0]
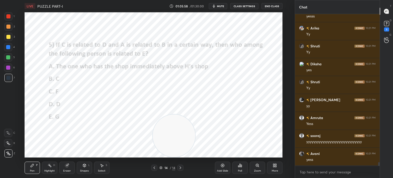
click at [273, 165] on icon at bounding box center [273, 164] width 1 height 1
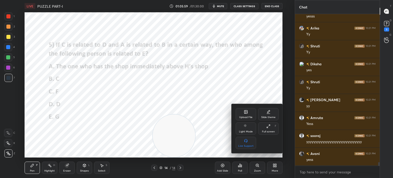
click at [248, 115] on div "Upload File" at bounding box center [246, 114] width 20 height 12
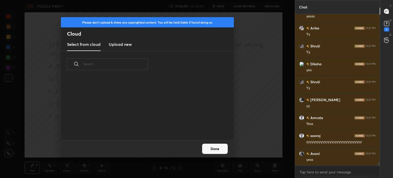
scroll to position [63, 164]
click at [123, 48] on new "Upload new" at bounding box center [120, 44] width 23 height 13
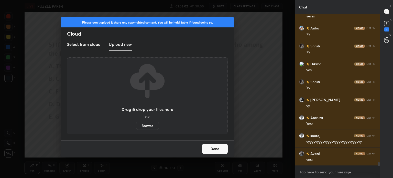
click at [149, 126] on label "Browse" at bounding box center [147, 126] width 23 height 8
click at [136, 126] on input "Browse" at bounding box center [136, 126] width 0 height 8
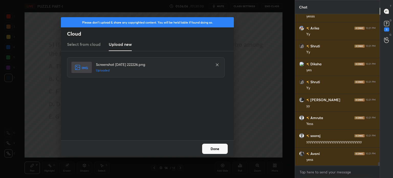
click at [220, 149] on button "Done" at bounding box center [215, 149] width 26 height 10
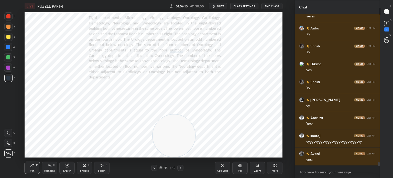
click at [255, 164] on div "Zoom" at bounding box center [257, 167] width 15 height 12
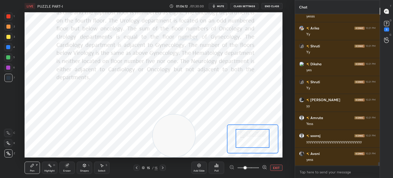
drag, startPoint x: 245, startPoint y: 139, endPoint x: 246, endPoint y: 129, distance: 10.3
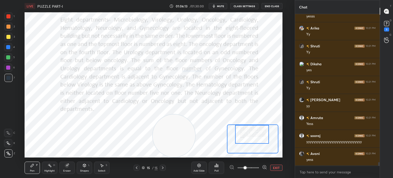
click at [246, 114] on div "Setting up your live class Poll for secs No correct answer Start poll" at bounding box center [154, 84] width 258 height 145
click at [219, 5] on span "mute" at bounding box center [220, 6] width 7 height 4
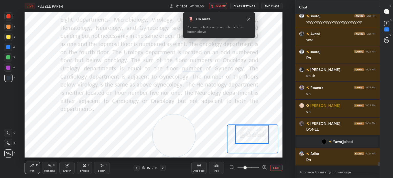
scroll to position [6201, 0]
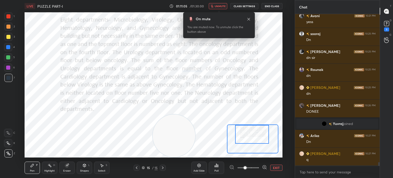
click at [273, 170] on button "EXIT" at bounding box center [276, 168] width 12 height 6
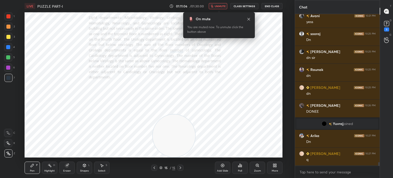
click at [274, 168] on div "More" at bounding box center [274, 167] width 15 height 12
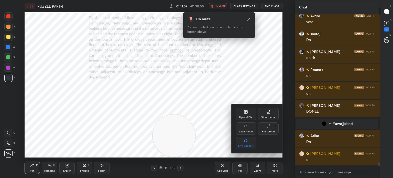
click at [246, 115] on div "Upload File" at bounding box center [246, 114] width 20 height 12
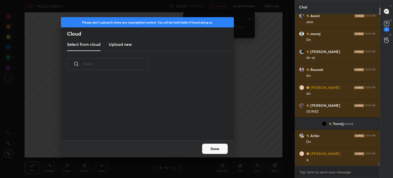
scroll to position [63, 164]
click at [111, 42] on h3 "Upload new" at bounding box center [120, 44] width 23 height 6
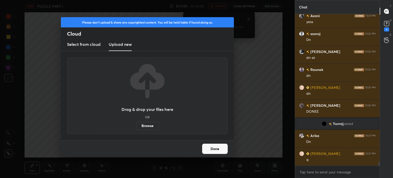
click at [141, 129] on label "Browse" at bounding box center [147, 126] width 23 height 8
click at [136, 129] on input "Browse" at bounding box center [136, 126] width 0 height 8
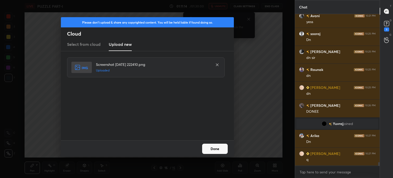
click at [211, 148] on button "Done" at bounding box center [215, 149] width 26 height 10
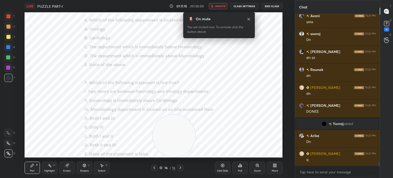
click at [271, 168] on div "More" at bounding box center [274, 167] width 15 height 12
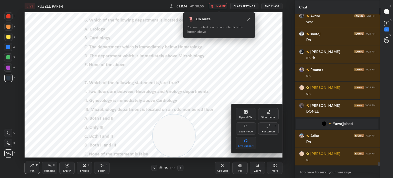
click at [246, 116] on div "Upload File" at bounding box center [245, 117] width 13 height 3
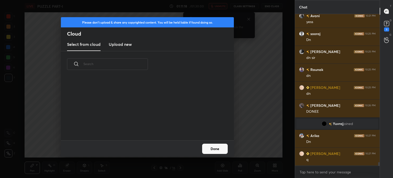
click at [122, 46] on h3 "Upload new" at bounding box center [120, 44] width 23 height 6
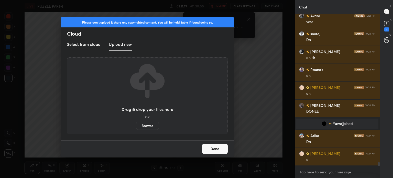
click at [148, 127] on label "Browse" at bounding box center [147, 126] width 23 height 8
click at [136, 127] on input "Browse" at bounding box center [136, 126] width 0 height 8
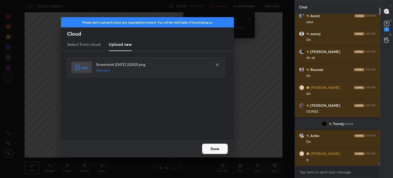
click at [208, 146] on button "Done" at bounding box center [215, 149] width 26 height 10
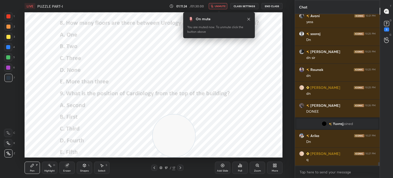
click at [273, 165] on icon at bounding box center [275, 165] width 4 height 4
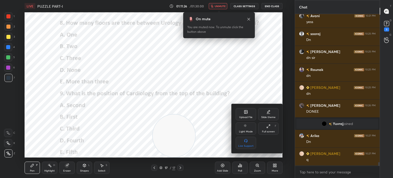
click at [240, 111] on div "Upload File" at bounding box center [246, 114] width 20 height 12
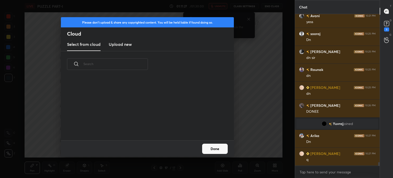
click at [120, 46] on h3 "Upload new" at bounding box center [120, 44] width 23 height 6
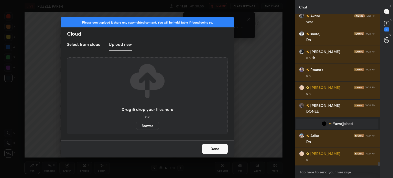
click at [147, 126] on label "Browse" at bounding box center [147, 126] width 23 height 8
click at [136, 126] on input "Browse" at bounding box center [136, 126] width 0 height 8
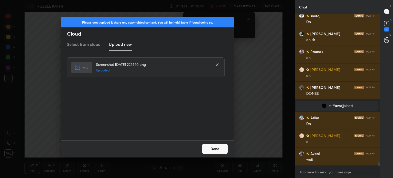
click at [208, 147] on button "Done" at bounding box center [215, 149] width 26 height 10
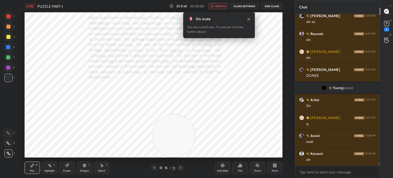
scroll to position [6254, 0]
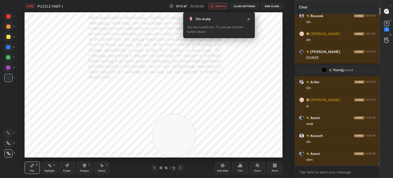
click at [219, 6] on span "unmute" at bounding box center [220, 6] width 11 height 4
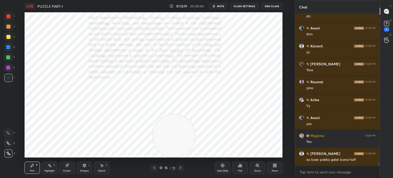
scroll to position [6398, 0]
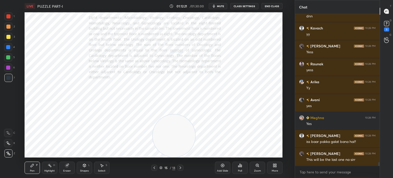
click at [275, 167] on icon at bounding box center [275, 166] width 1 height 1
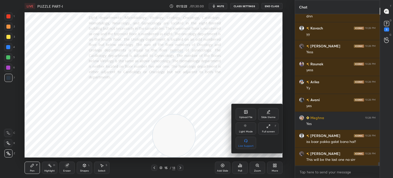
click at [214, 118] on div at bounding box center [196, 89] width 393 height 178
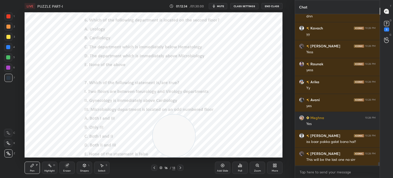
click at [241, 170] on div "Poll" at bounding box center [240, 170] width 4 height 3
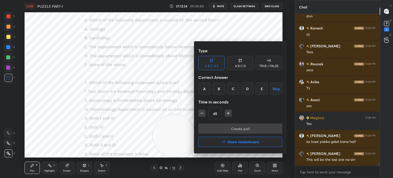
click at [246, 89] on div "D" at bounding box center [247, 88] width 12 height 12
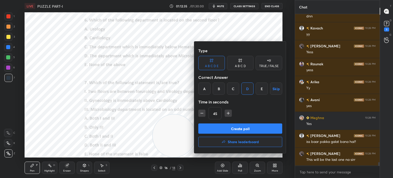
click at [228, 128] on button "Create poll" at bounding box center [240, 128] width 84 height 10
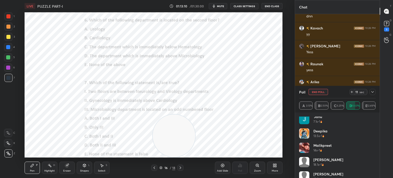
scroll to position [240, 0]
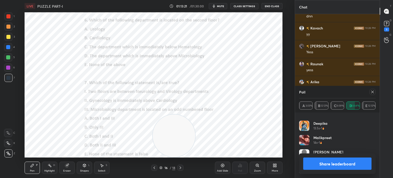
click at [372, 92] on icon at bounding box center [372, 92] width 3 height 3
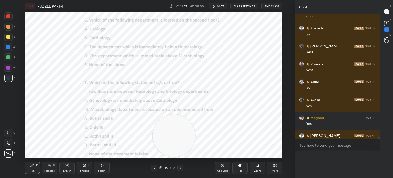
scroll to position [2, 2]
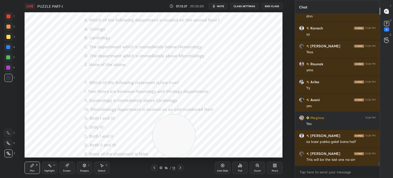
click at [241, 167] on icon at bounding box center [240, 165] width 1 height 3
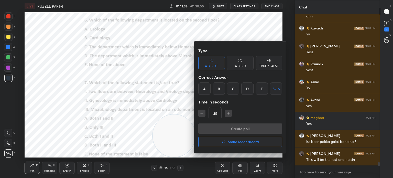
click at [201, 88] on div "A" at bounding box center [204, 88] width 12 height 12
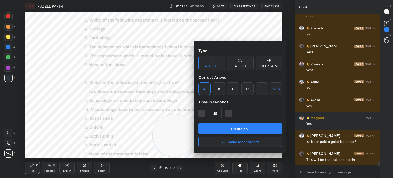
click at [228, 126] on button "Create poll" at bounding box center [240, 128] width 84 height 10
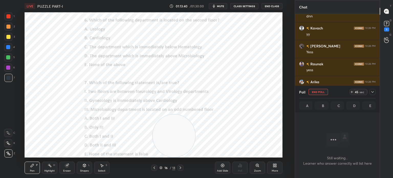
scroll to position [2, 2]
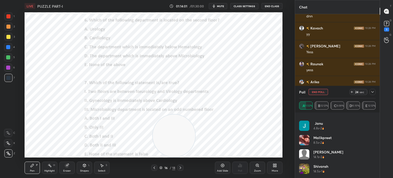
click at [372, 93] on icon at bounding box center [373, 92] width 4 height 4
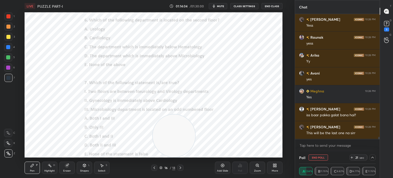
click at [375, 156] on div at bounding box center [373, 157] width 6 height 6
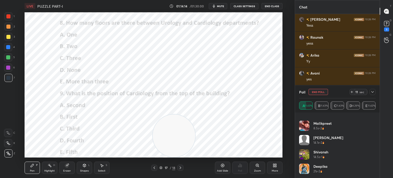
click at [319, 92] on button "End Poll" at bounding box center [318, 92] width 19 height 6
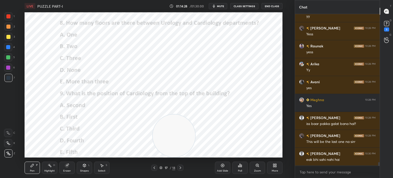
click at [241, 168] on div "Poll" at bounding box center [239, 167] width 15 height 12
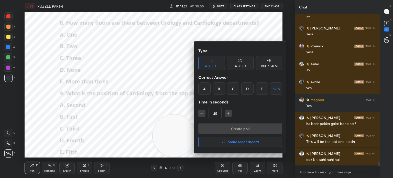
click at [260, 90] on div "E" at bounding box center [262, 88] width 12 height 12
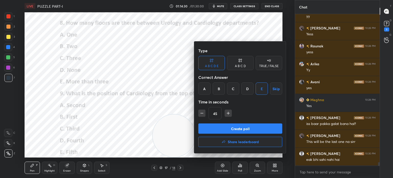
click at [230, 126] on button "Create poll" at bounding box center [240, 128] width 84 height 10
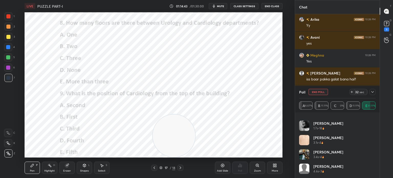
click at [372, 93] on icon at bounding box center [373, 92] width 4 height 4
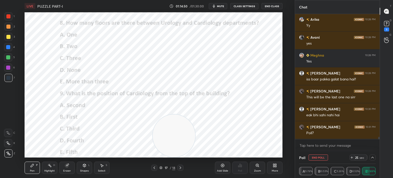
click at [372, 157] on icon at bounding box center [373, 157] width 4 height 4
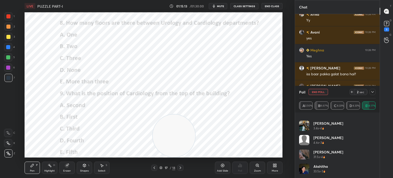
click at [371, 91] on icon at bounding box center [373, 92] width 4 height 4
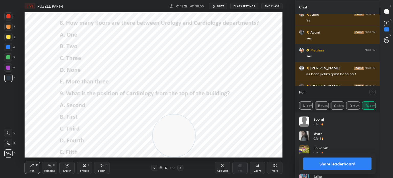
click at [372, 93] on icon at bounding box center [373, 92] width 4 height 4
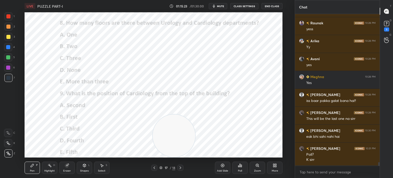
click at [239, 169] on div "Poll" at bounding box center [239, 167] width 15 height 12
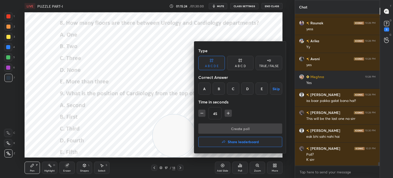
click at [217, 89] on div "B" at bounding box center [219, 88] width 12 height 12
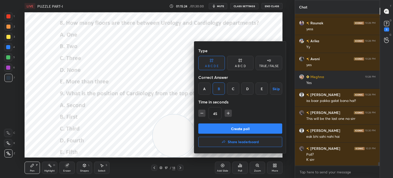
click at [203, 111] on icon "button" at bounding box center [201, 113] width 5 height 5
type input "30"
click at [226, 127] on button "Create poll" at bounding box center [240, 128] width 84 height 10
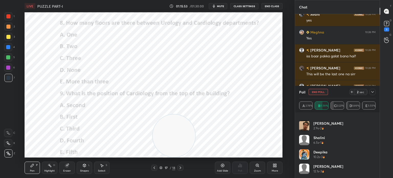
click at [371, 93] on icon at bounding box center [373, 92] width 4 height 4
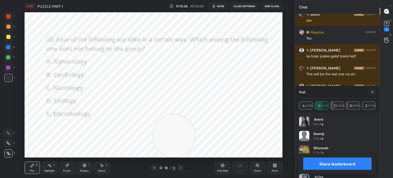
click at [372, 93] on icon at bounding box center [373, 92] width 4 height 4
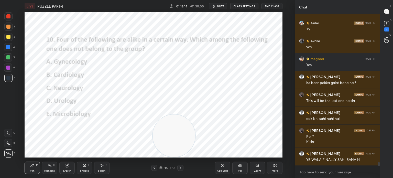
click at [240, 167] on icon at bounding box center [240, 165] width 1 height 3
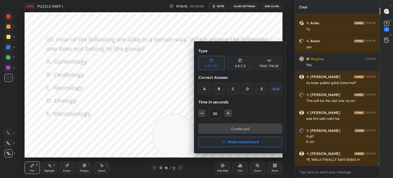
click at [219, 89] on div "B" at bounding box center [219, 88] width 12 height 12
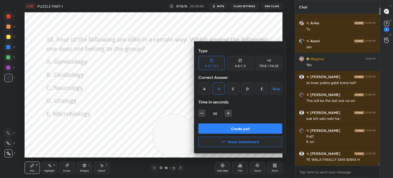
click at [212, 128] on button "Create poll" at bounding box center [240, 128] width 84 height 10
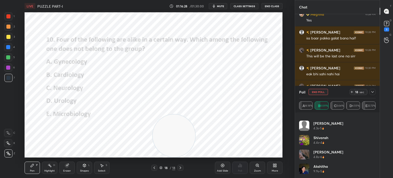
click at [371, 91] on icon at bounding box center [373, 92] width 4 height 4
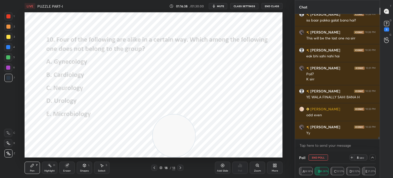
click at [373, 159] on icon at bounding box center [373, 157] width 4 height 4
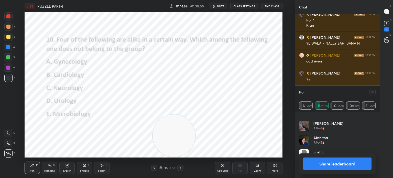
click at [372, 92] on icon at bounding box center [373, 92] width 4 height 4
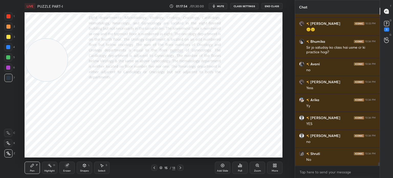
scroll to position [6766, 0]
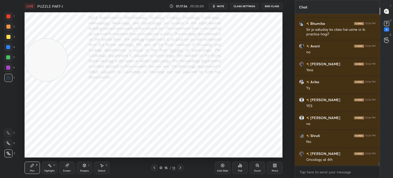
click at [63, 168] on div "Eraser" at bounding box center [66, 167] width 15 height 12
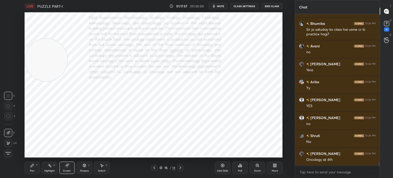
scroll to position [6784, 0]
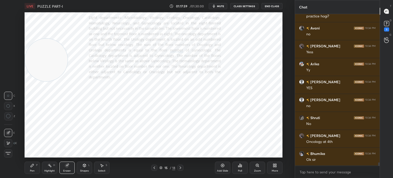
click at [31, 167] on icon at bounding box center [32, 165] width 3 height 3
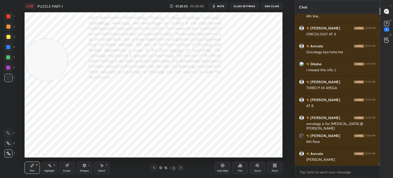
scroll to position [6963, 0]
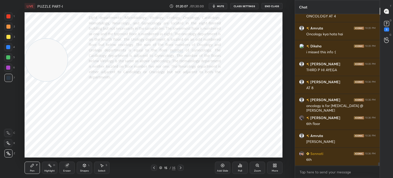
click at [68, 169] on div "Eraser" at bounding box center [66, 167] width 15 height 12
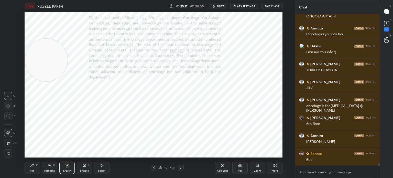
click at [33, 167] on icon at bounding box center [32, 165] width 4 height 4
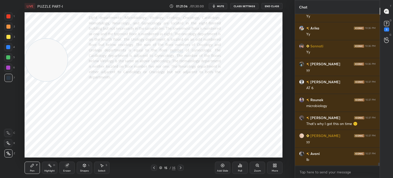
scroll to position [7160, 0]
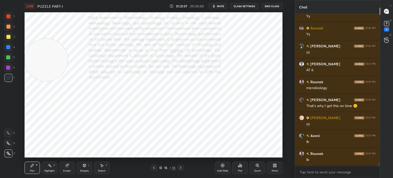
click at [239, 169] on div "Poll" at bounding box center [240, 170] width 4 height 3
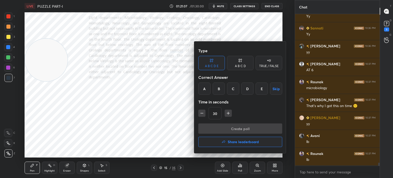
scroll to position [7178, 0]
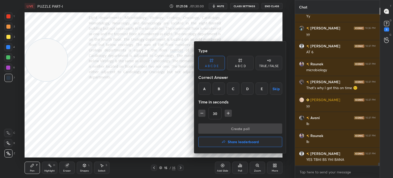
click at [234, 140] on h4 "Share leaderboard" at bounding box center [243, 142] width 31 height 4
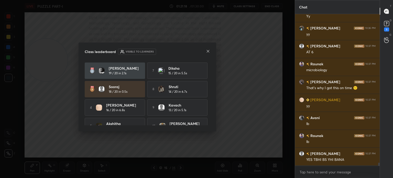
scroll to position [28, 0]
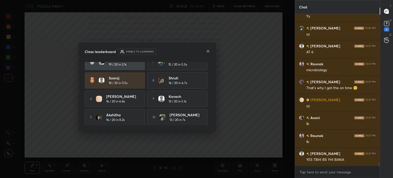
click at [207, 53] on icon at bounding box center [208, 51] width 4 height 4
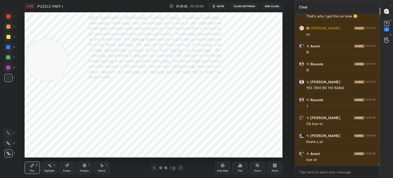
scroll to position [7267, 0]
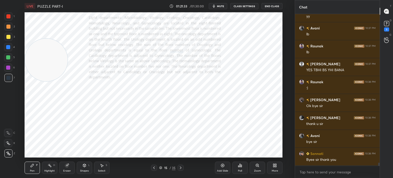
click at [273, 7] on button "End Class" at bounding box center [272, 6] width 21 height 6
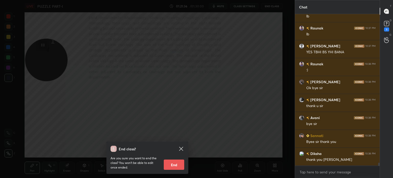
scroll to position [7303, 0]
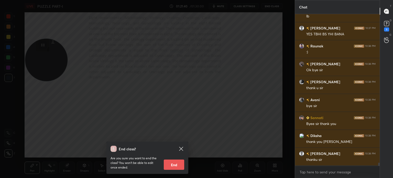
click at [180, 149] on icon at bounding box center [181, 149] width 6 height 6
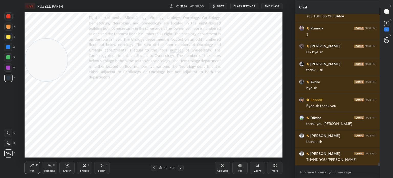
scroll to position [7339, 0]
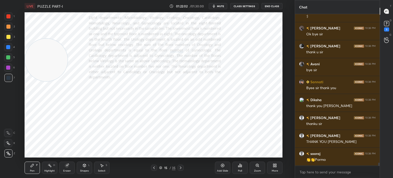
click at [272, 6] on button "End Class" at bounding box center [272, 6] width 21 height 6
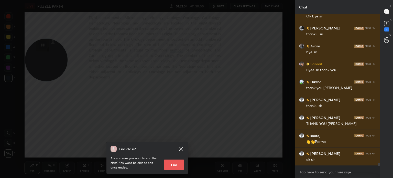
scroll to position [7375, 0]
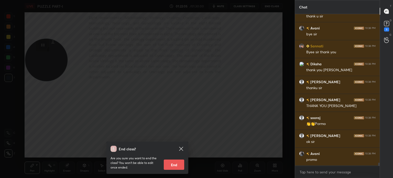
click at [172, 162] on button "End" at bounding box center [174, 164] width 20 height 10
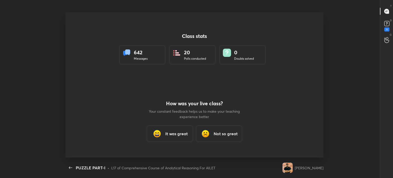
scroll to position [25444, 25200]
